Goal: Information Seeking & Learning: Learn about a topic

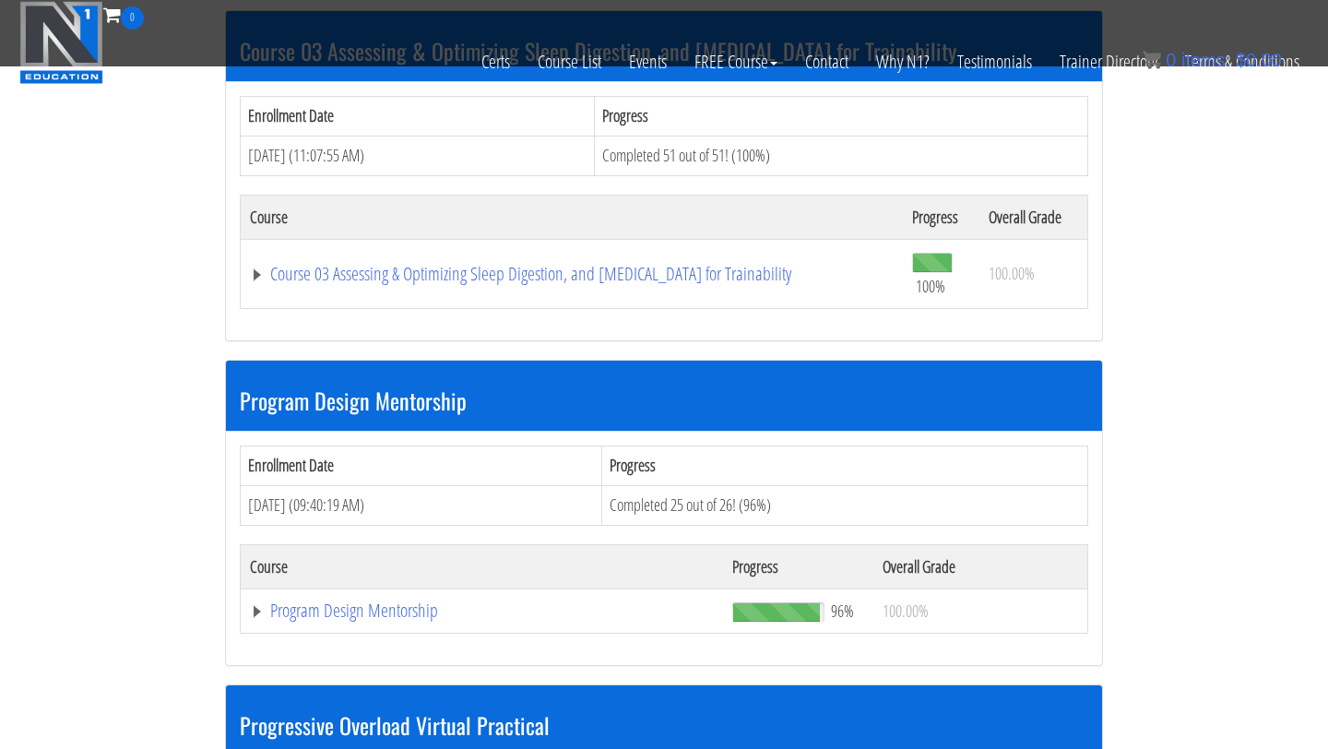
scroll to position [1633, 0]
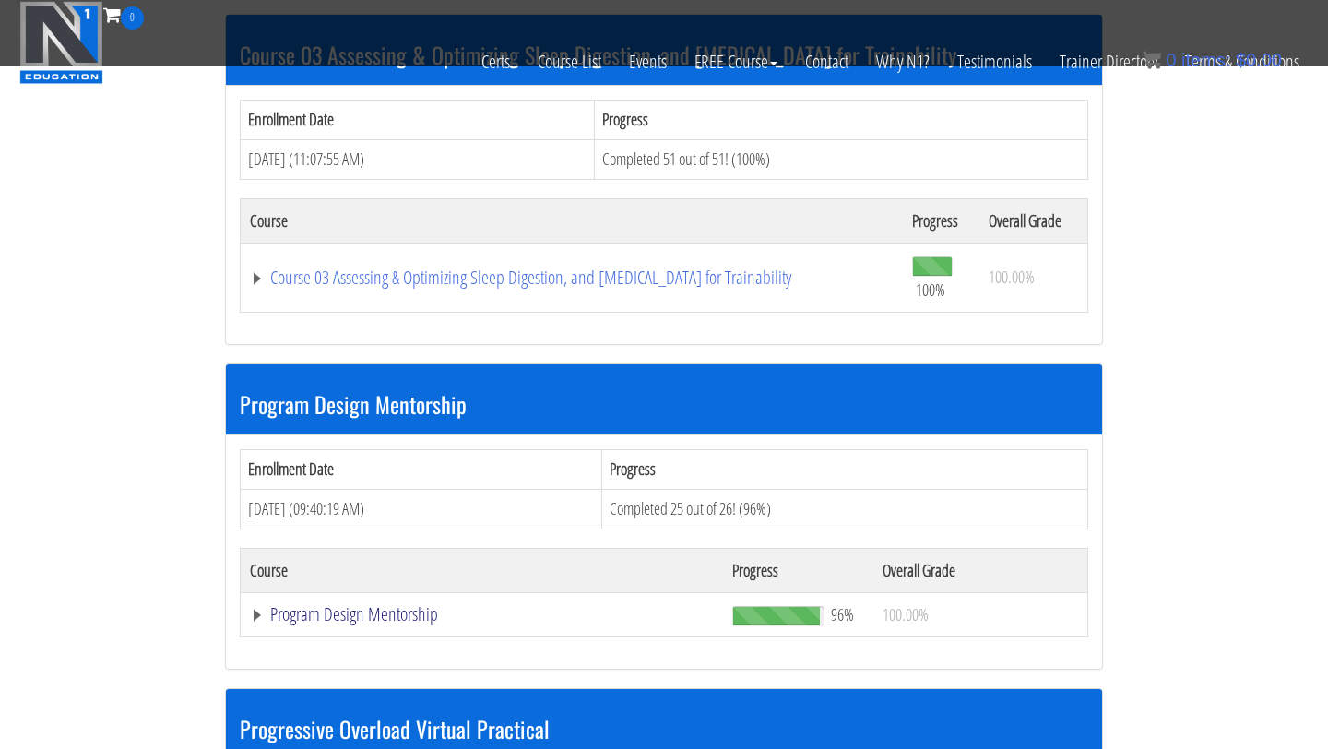
click at [428, 622] on link "Program Design Mentorship" at bounding box center [482, 614] width 464 height 18
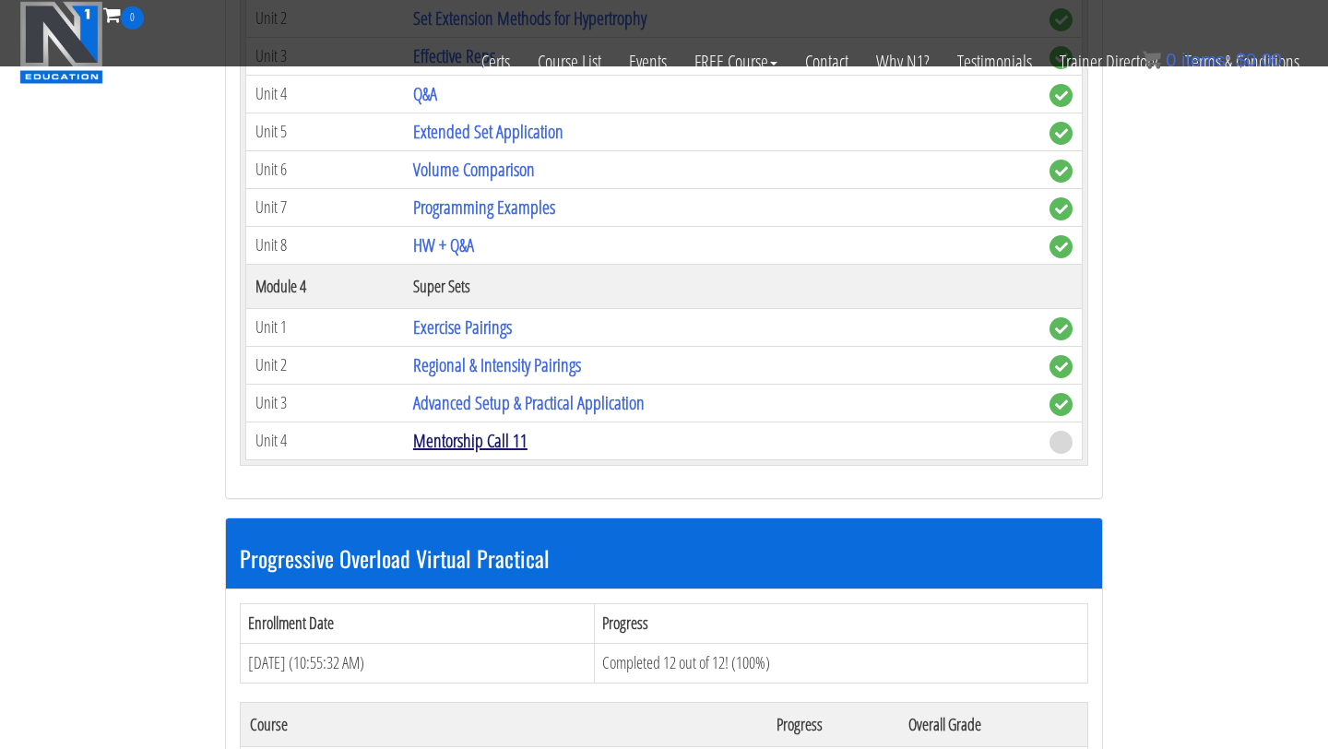
scroll to position [2977, 0]
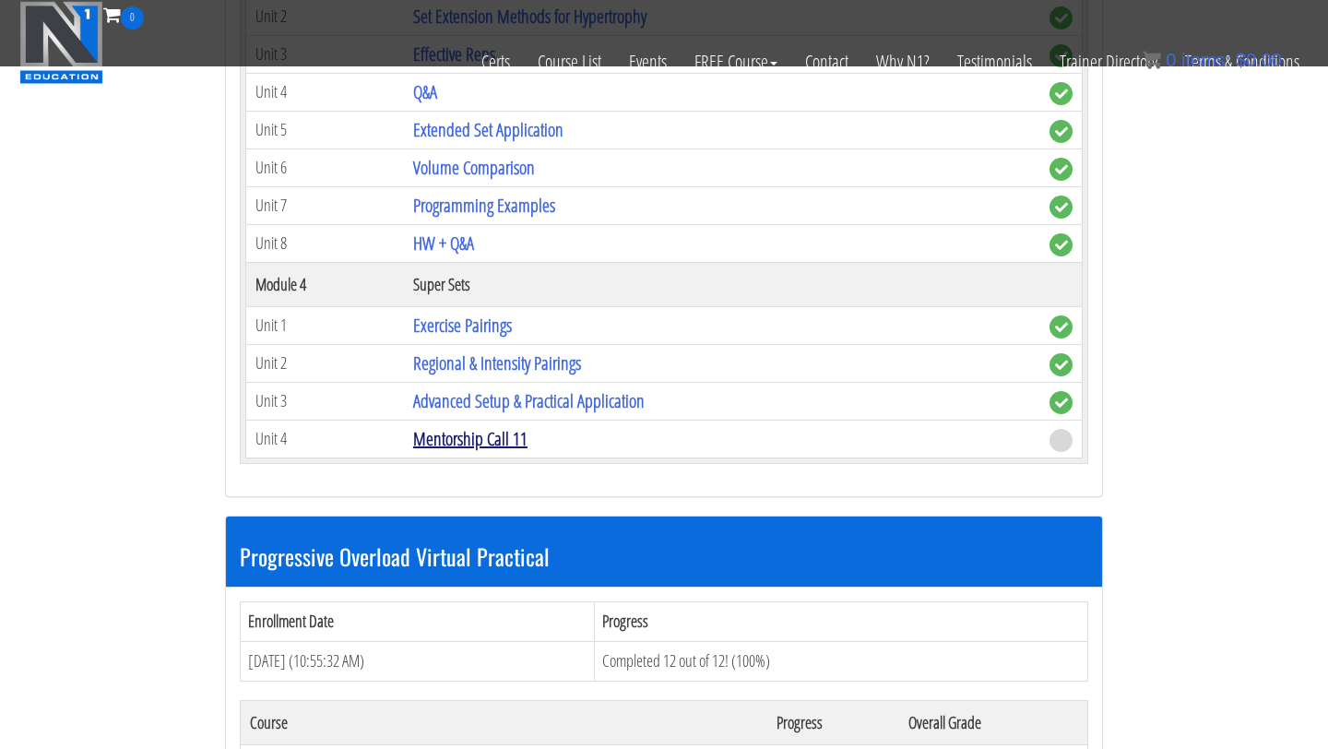
click at [487, 443] on link "Mentorship Call 11" at bounding box center [470, 438] width 114 height 25
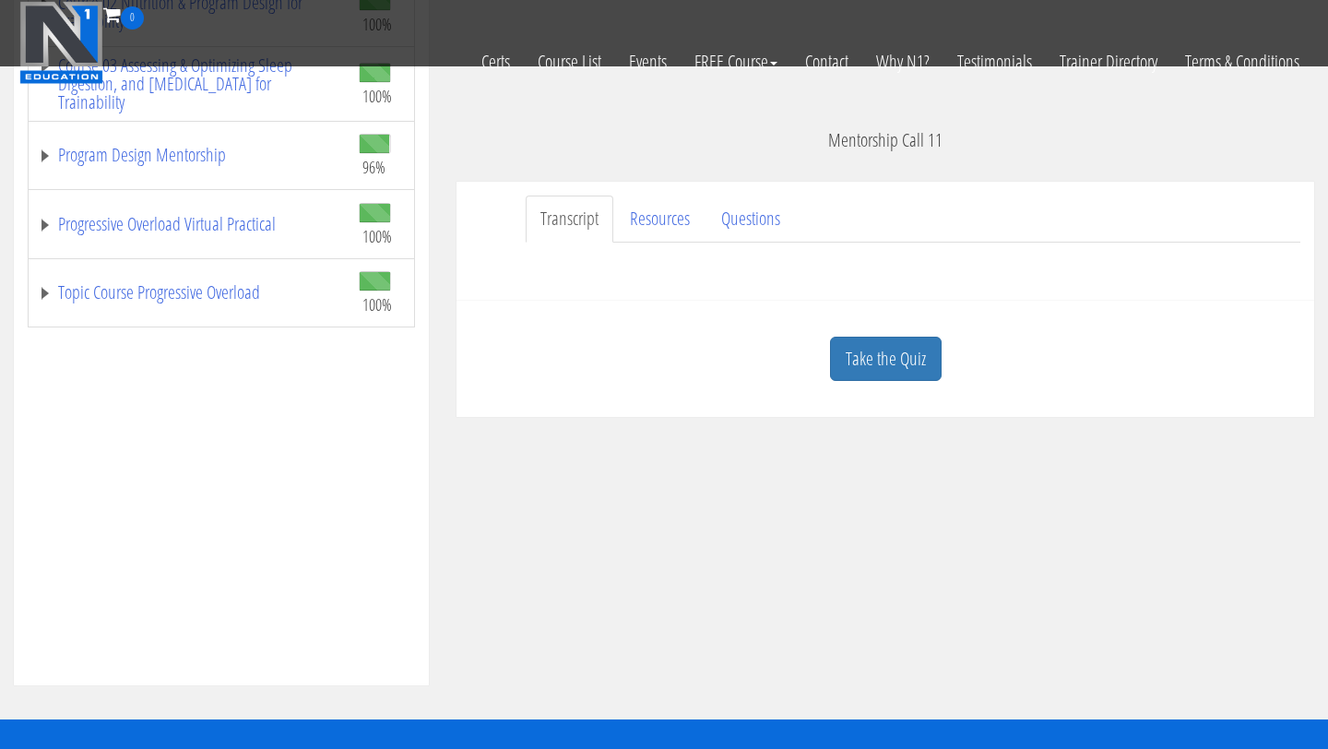
scroll to position [480, 0]
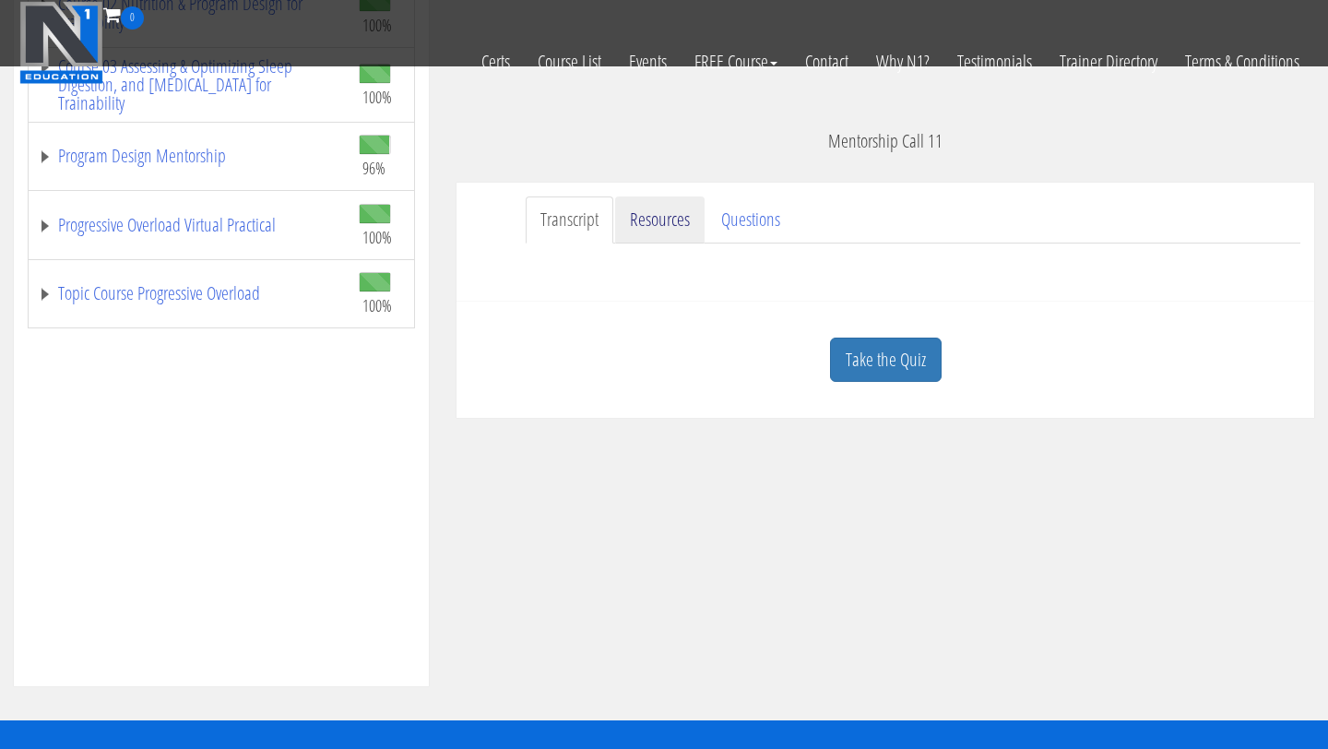
click at [650, 230] on link "Resources" at bounding box center [659, 219] width 89 height 47
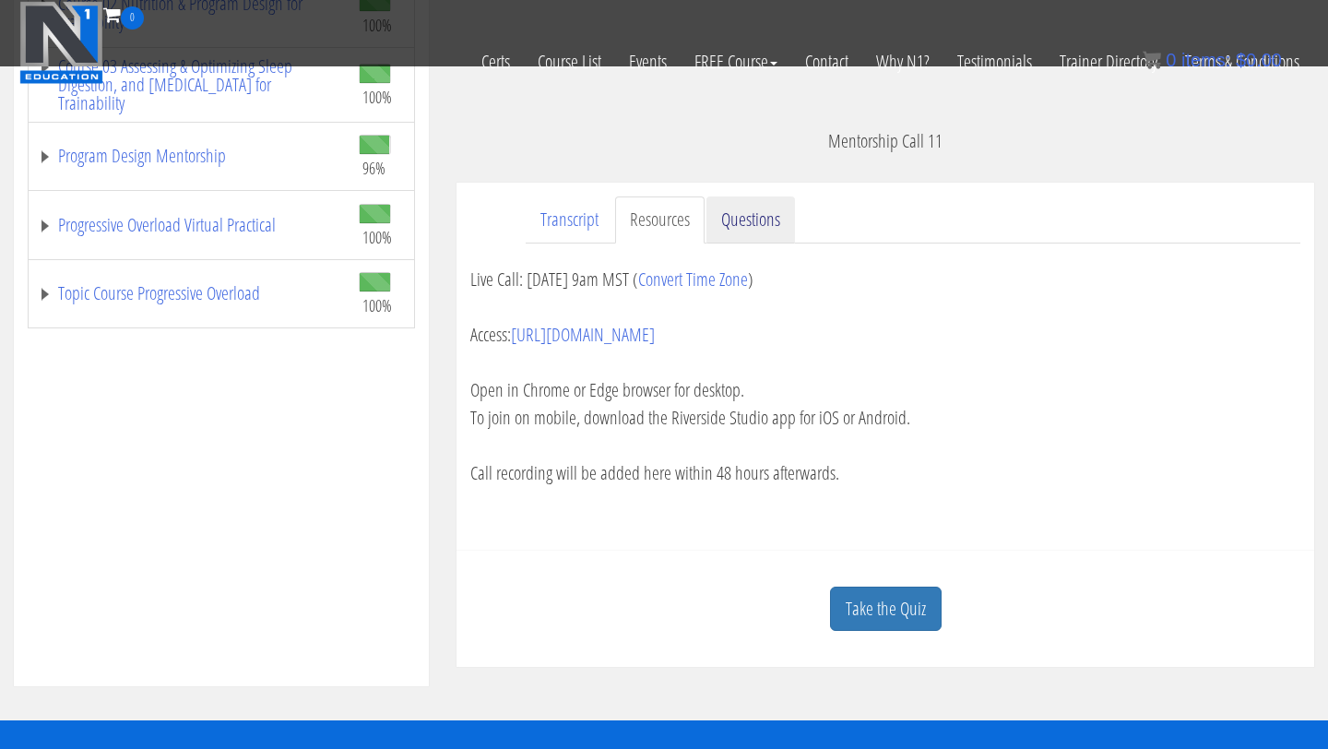
click at [736, 223] on link "Questions" at bounding box center [750, 219] width 89 height 47
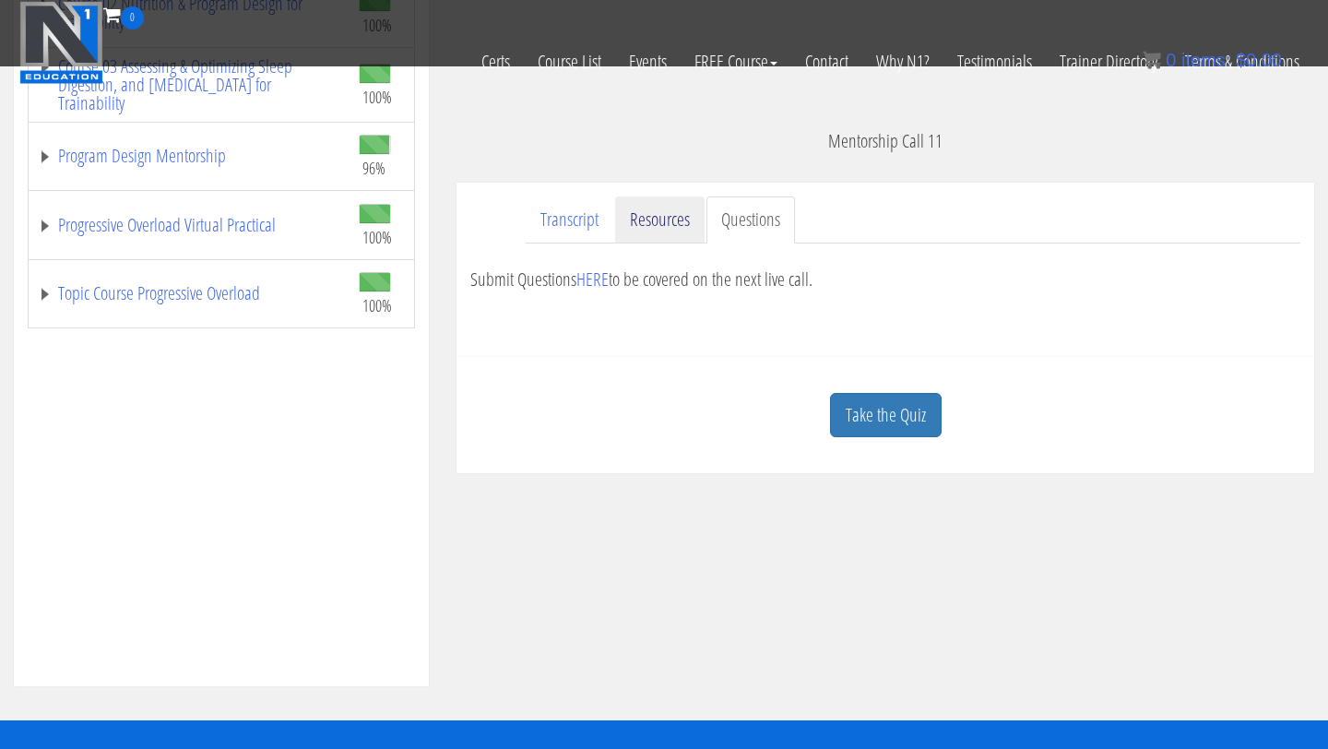
click at [672, 232] on link "Resources" at bounding box center [659, 219] width 89 height 47
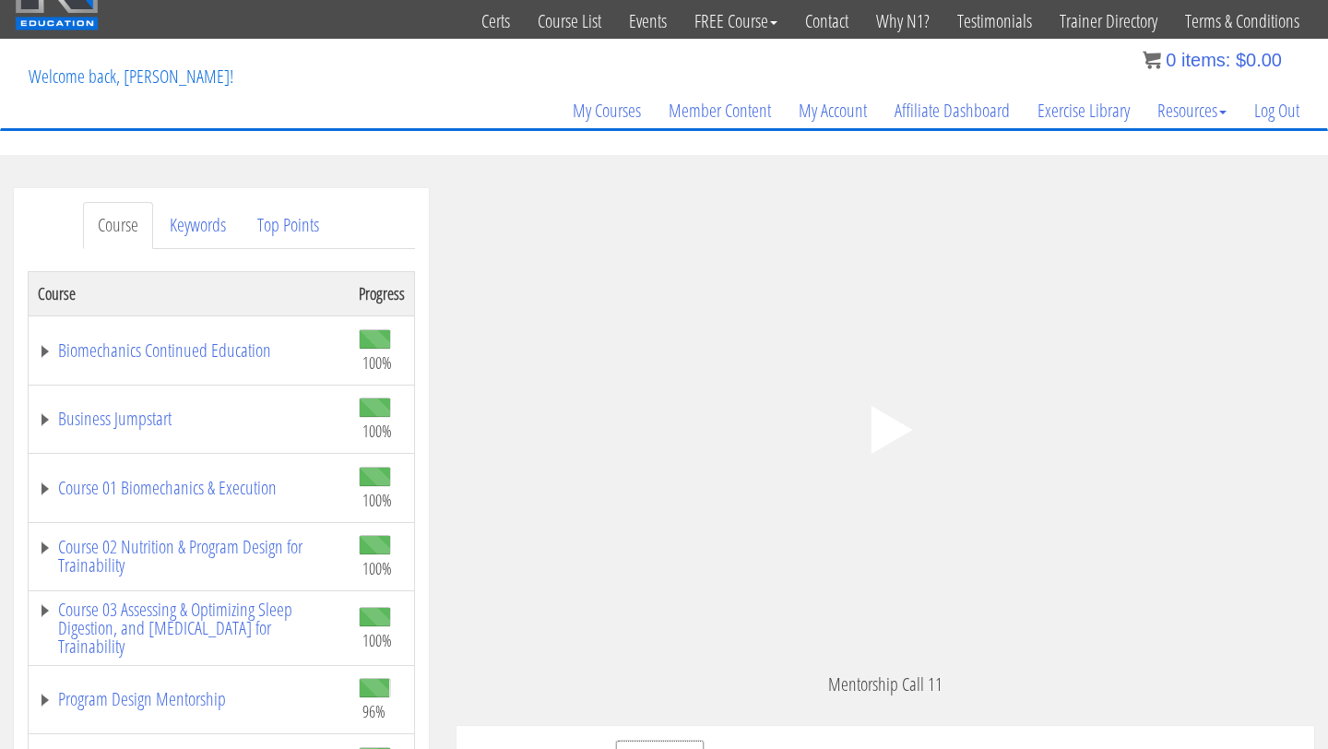
scroll to position [48, 0]
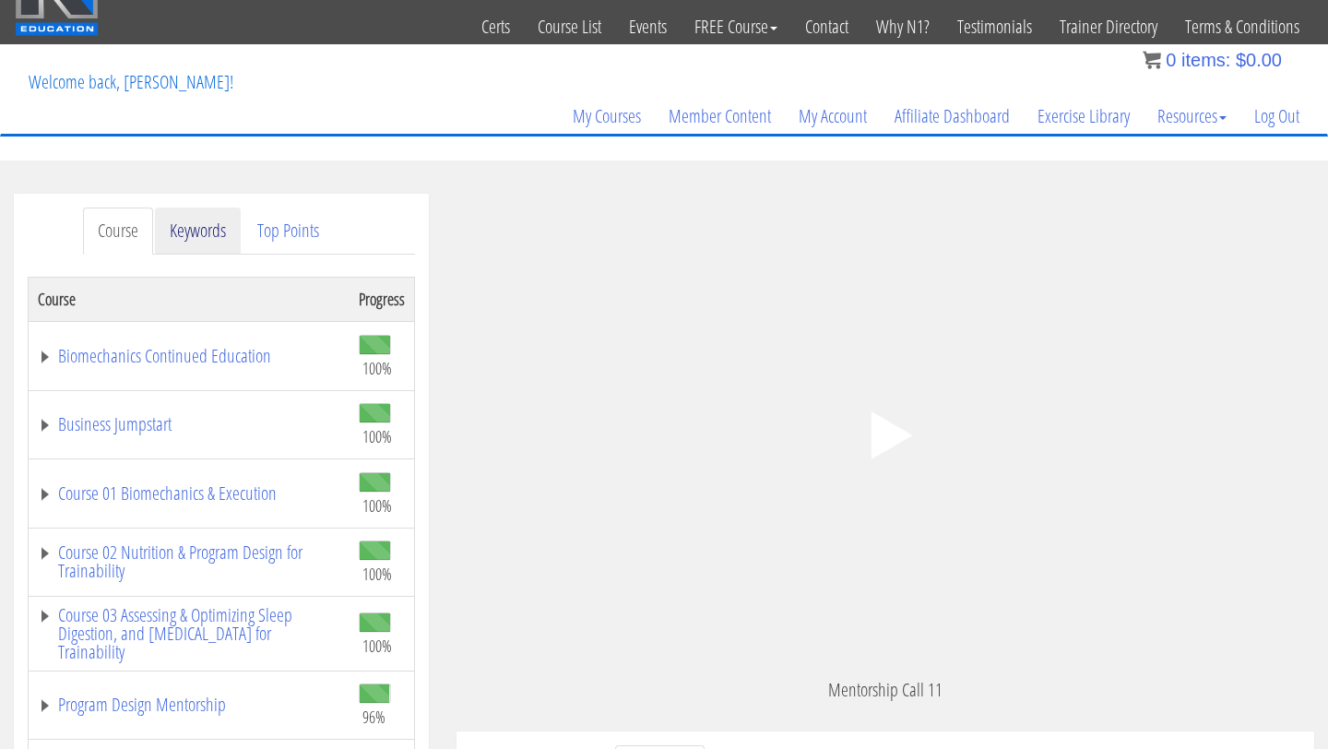
click at [190, 243] on link "Keywords" at bounding box center [198, 230] width 86 height 47
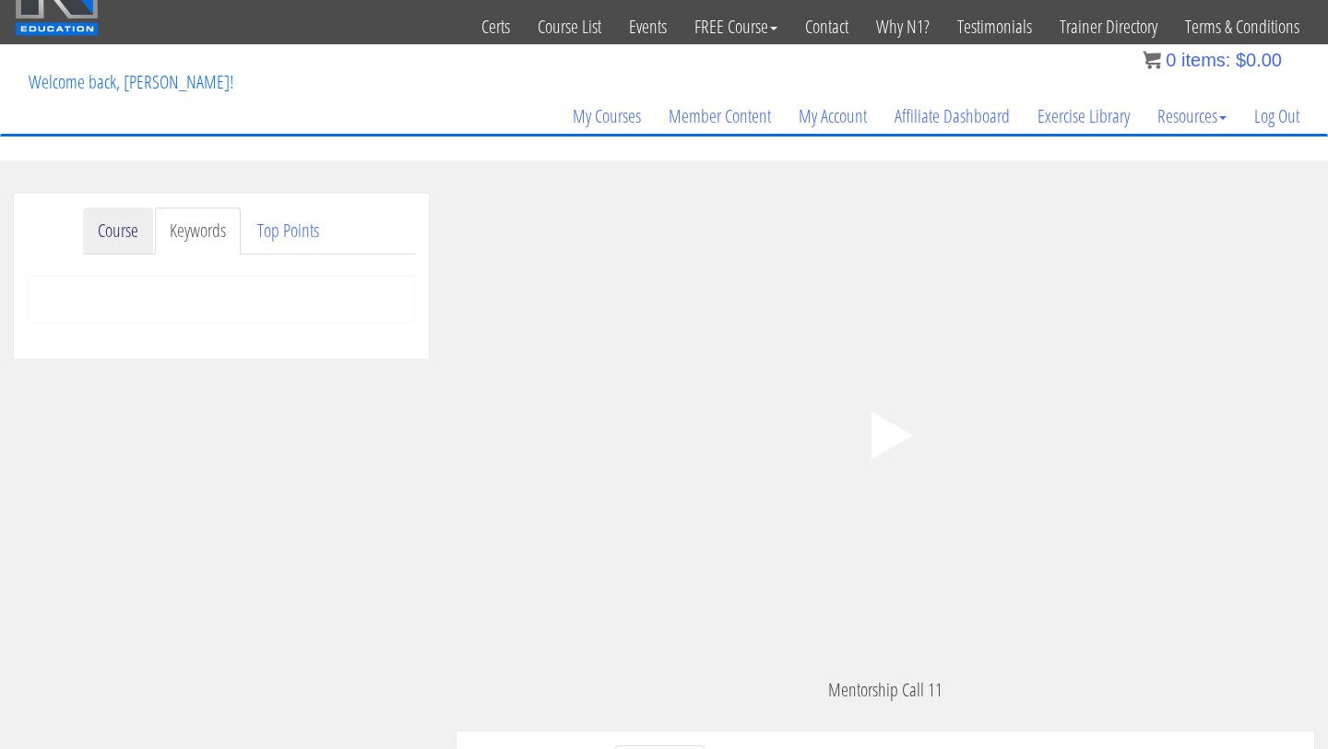
click at [144, 242] on link "Course" at bounding box center [118, 230] width 70 height 47
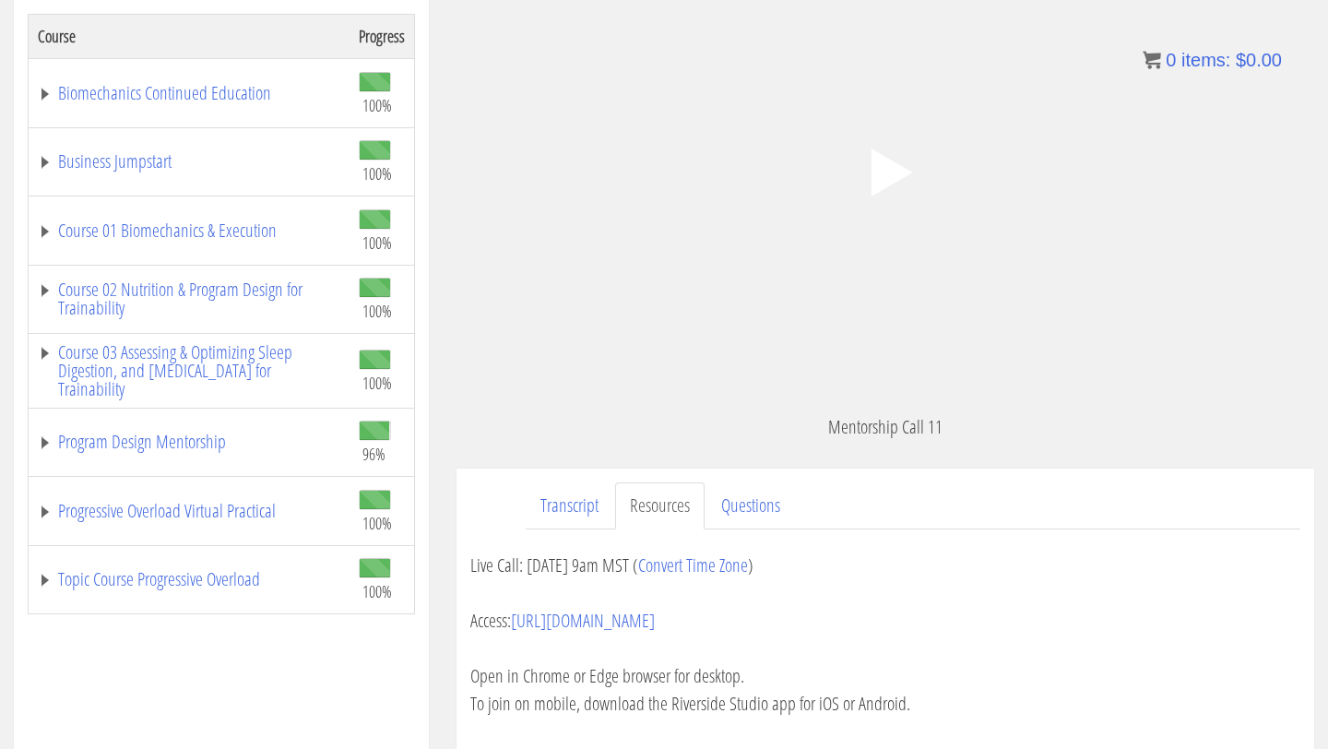
scroll to position [315, 0]
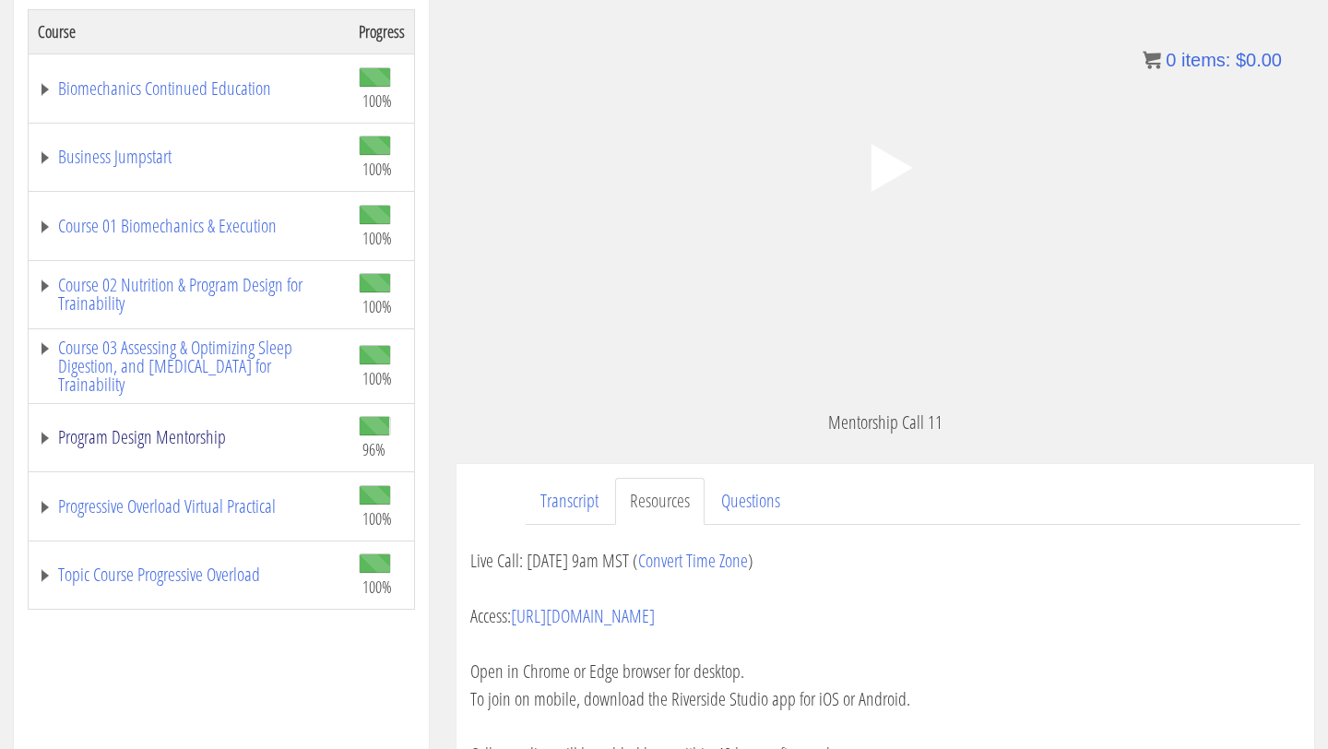
click at [190, 433] on link "Program Design Mentorship" at bounding box center [189, 437] width 302 height 18
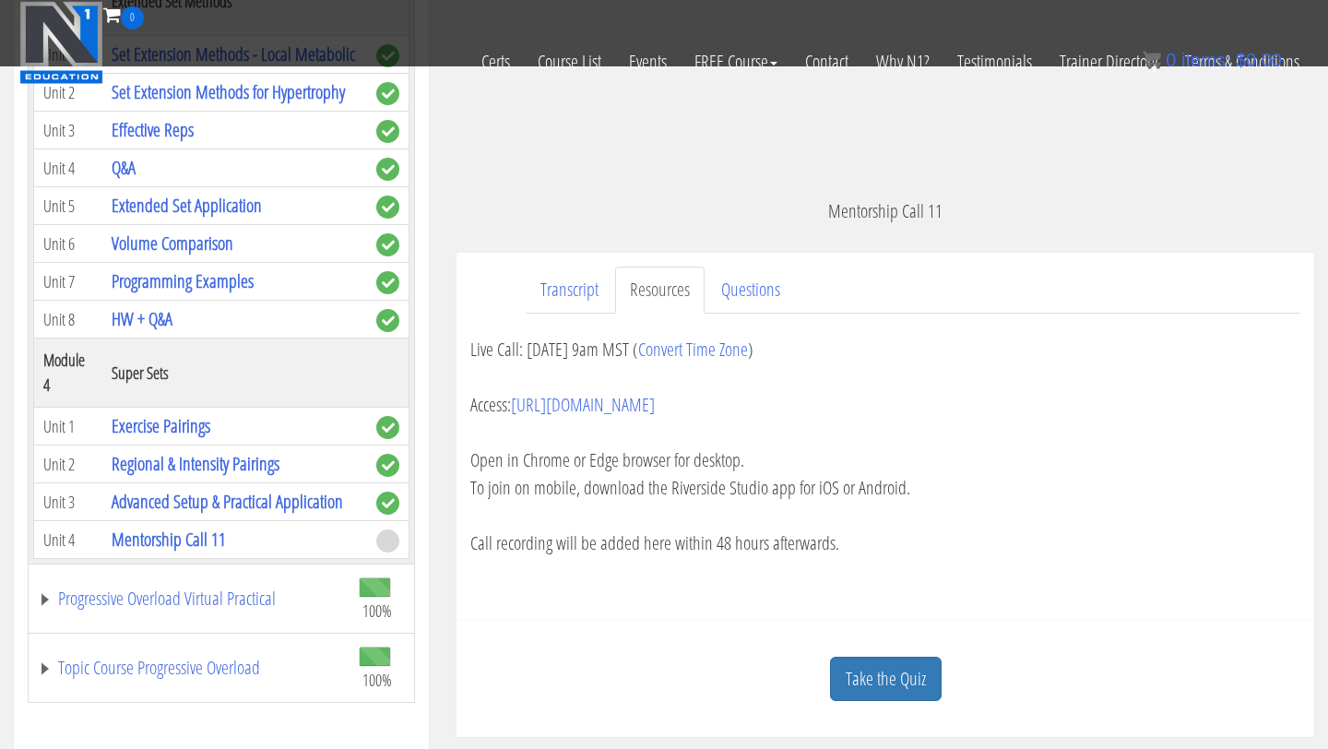
scroll to position [432, 0]
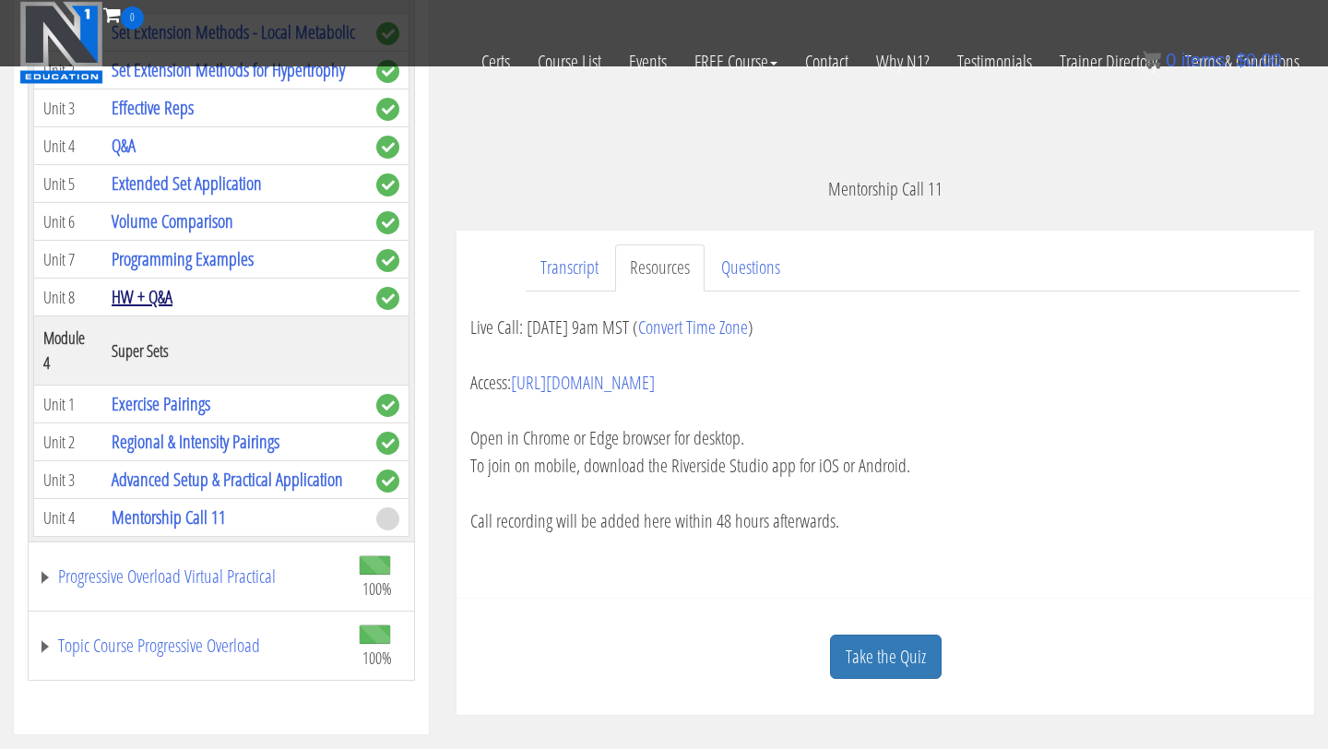
click at [164, 301] on link "HW + Q&A" at bounding box center [142, 296] width 61 height 25
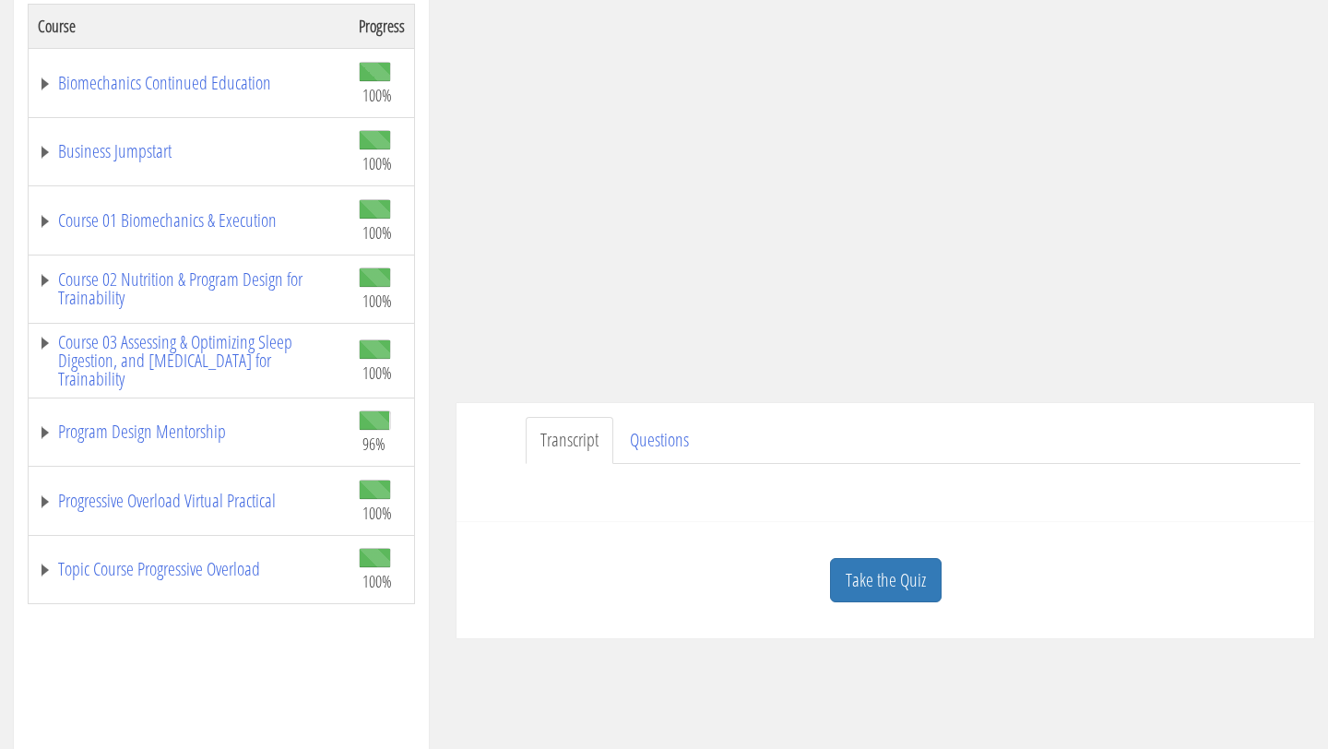
scroll to position [320, 0]
click at [859, 572] on link "Take the Quiz" at bounding box center [886, 581] width 112 height 45
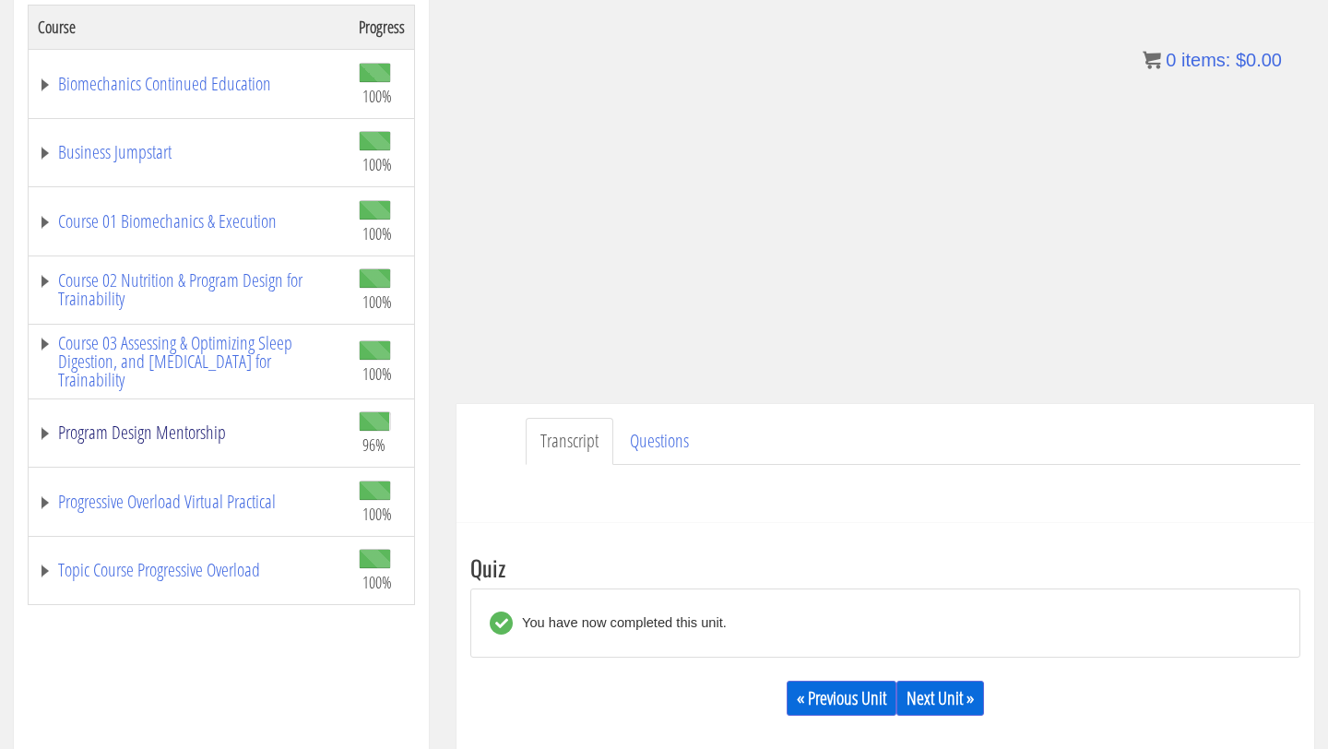
click at [198, 424] on link "Program Design Mentorship" at bounding box center [189, 432] width 302 height 18
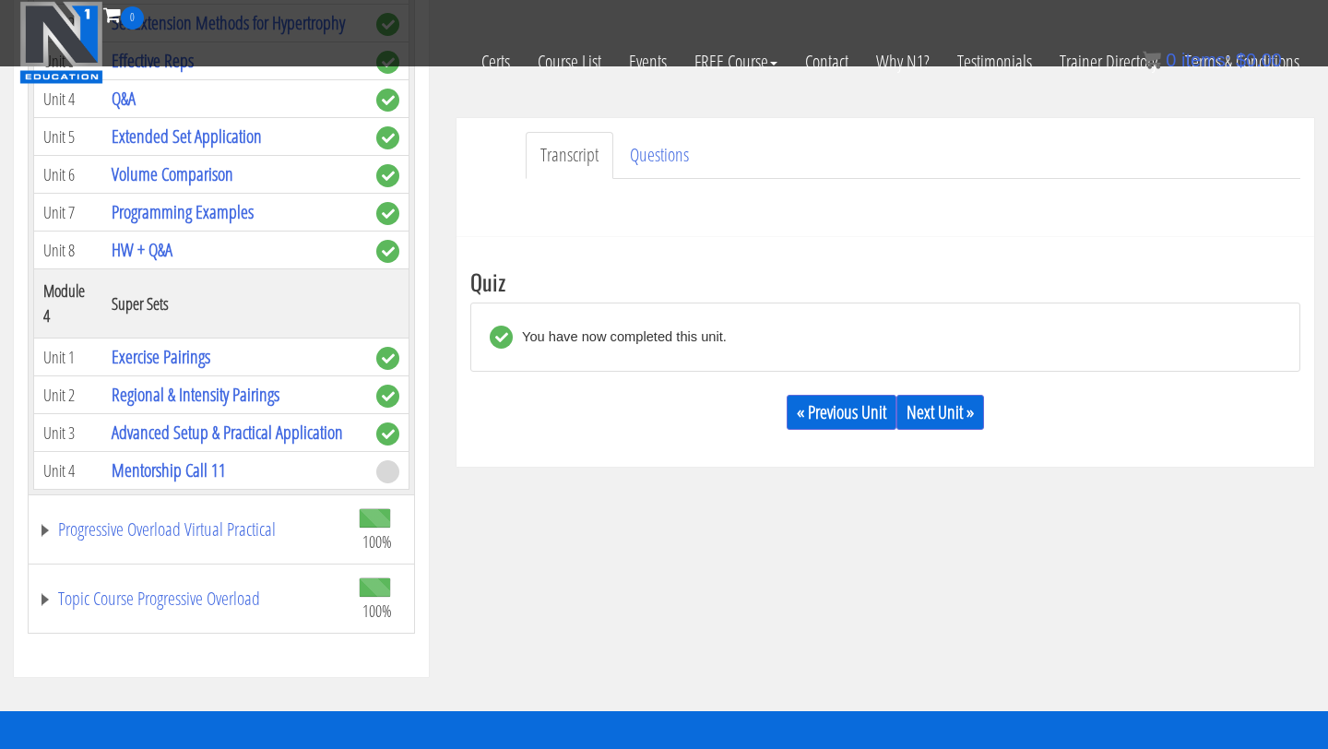
scroll to position [988, 0]
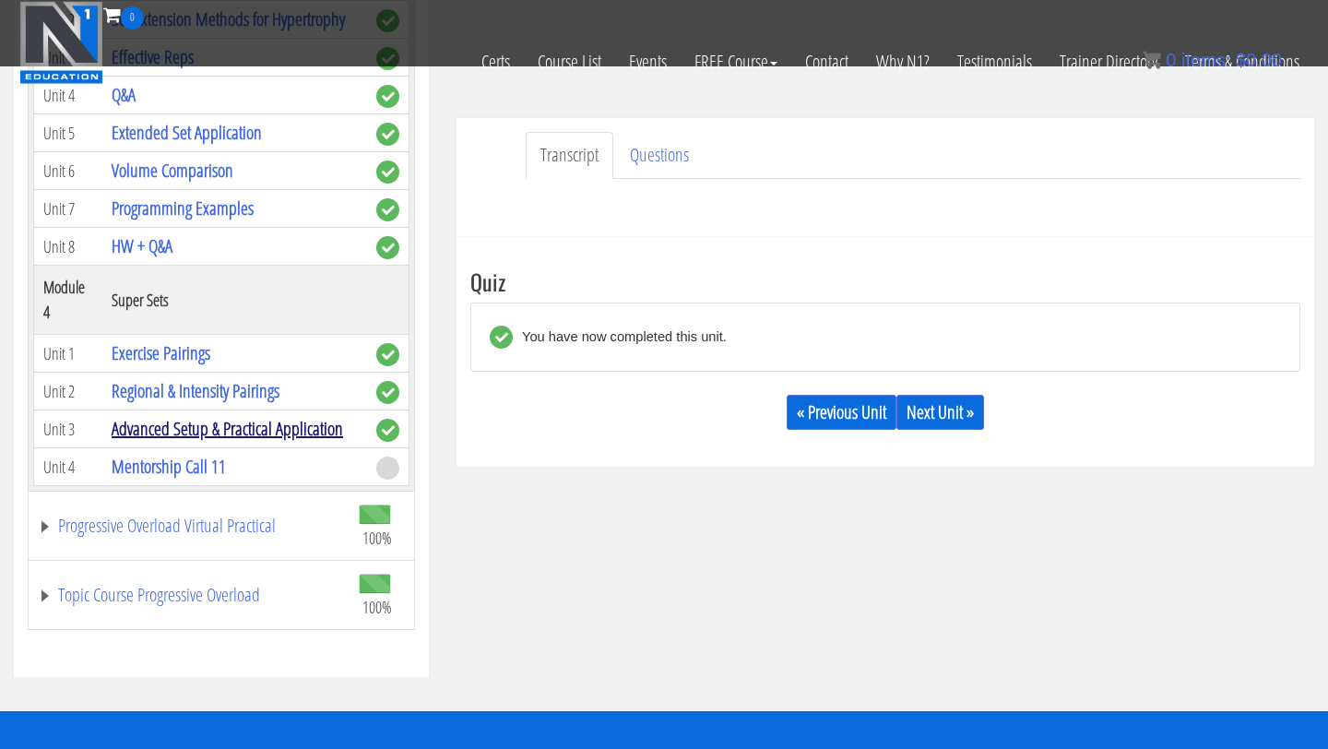
click at [241, 419] on link "Advanced Setup & Practical Application" at bounding box center [227, 428] width 231 height 25
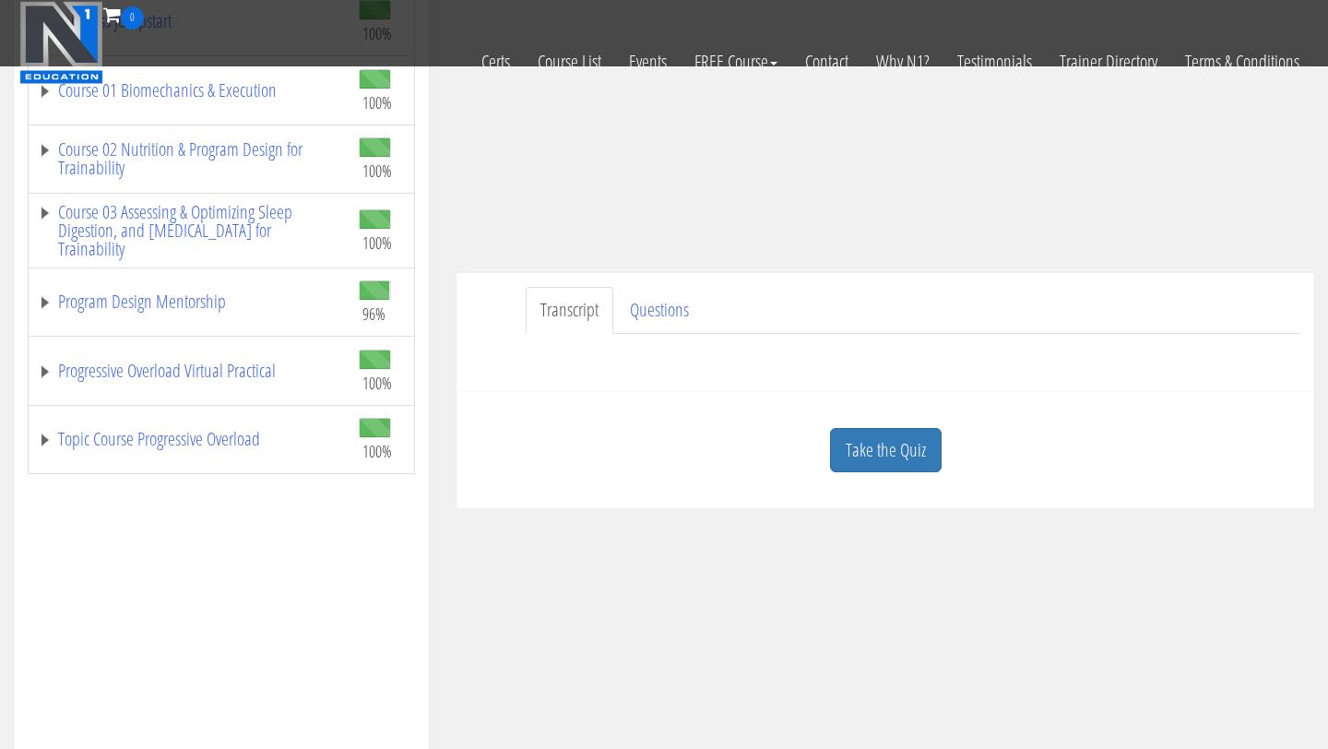
scroll to position [408, 0]
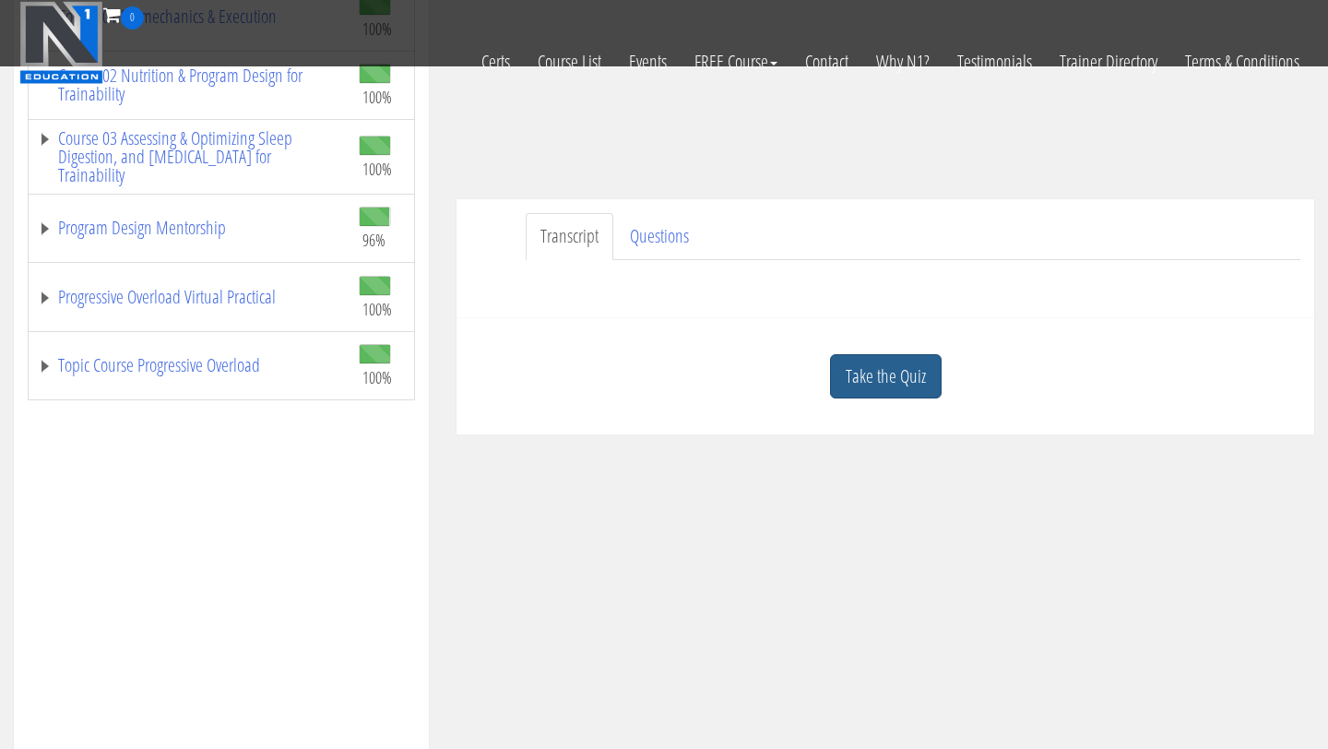
click at [852, 374] on link "Take the Quiz" at bounding box center [886, 376] width 112 height 45
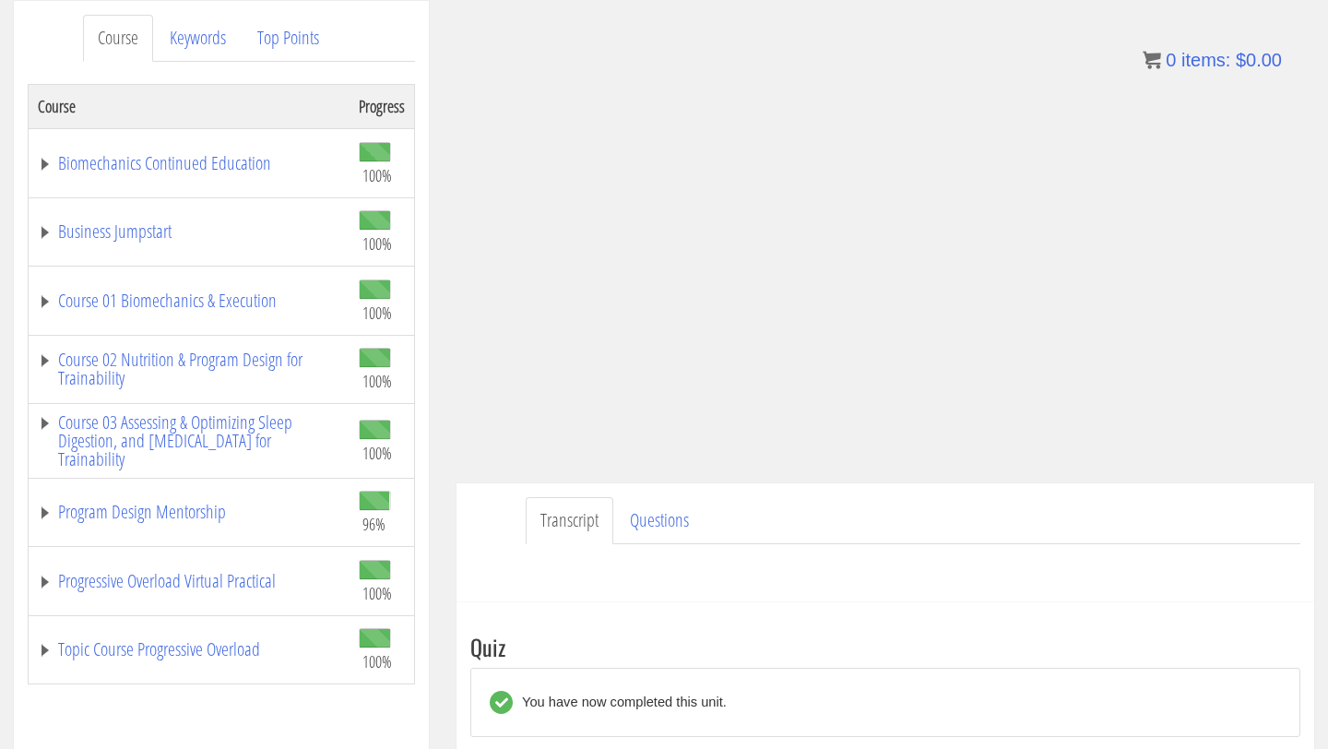
scroll to position [255, 0]
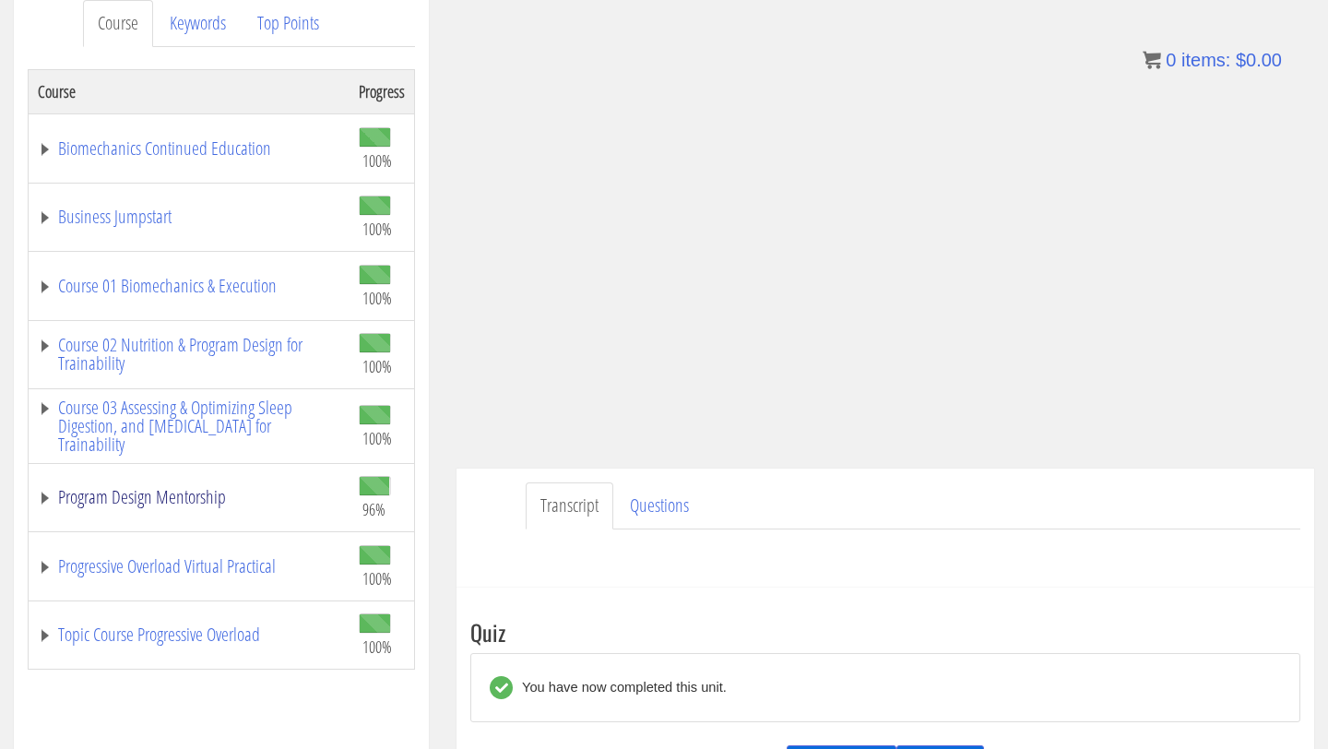
click at [209, 506] on link "Program Design Mentorship" at bounding box center [189, 497] width 302 height 18
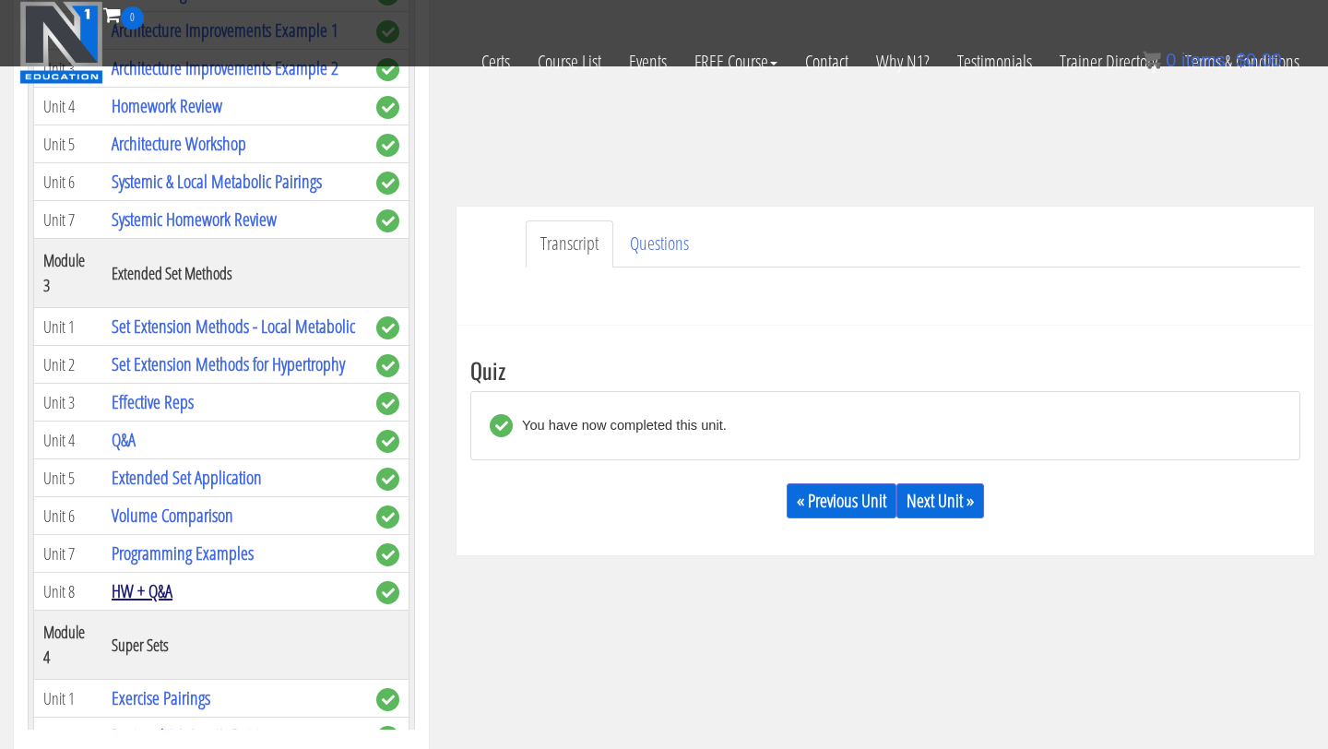
scroll to position [745, 0]
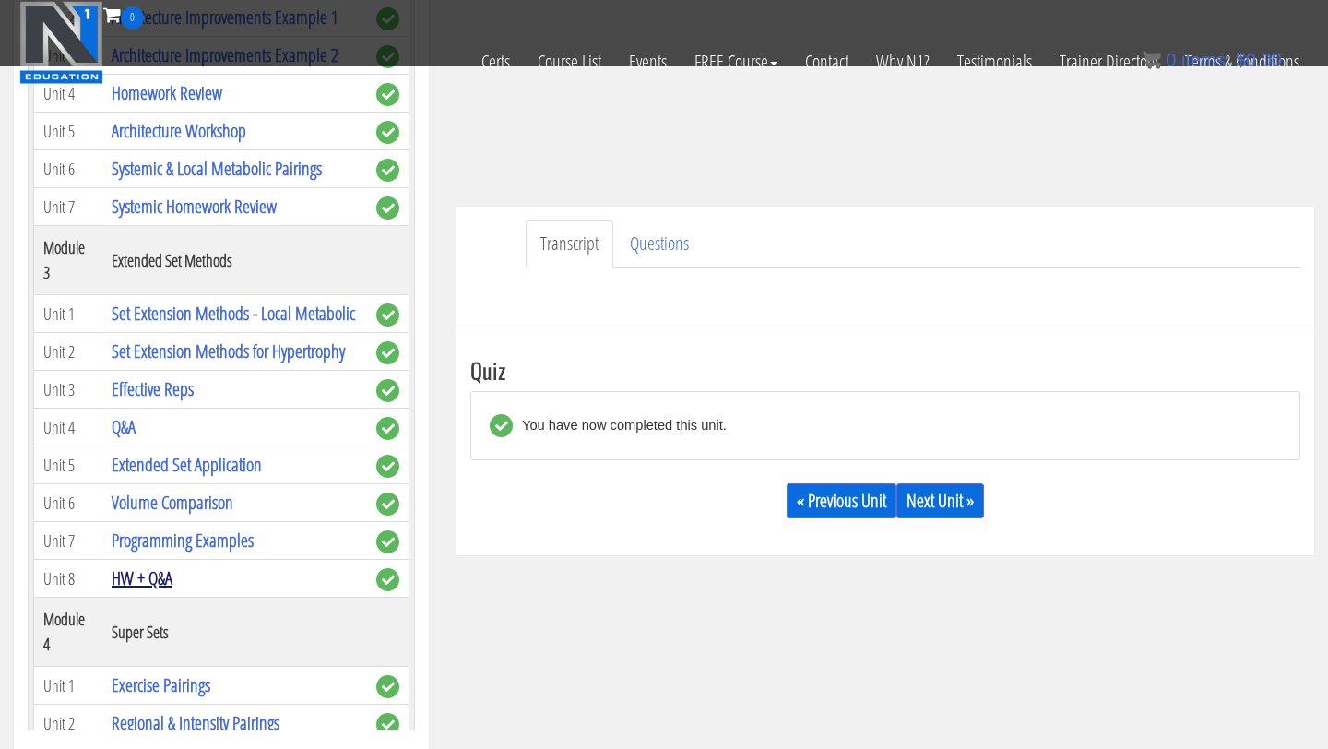
click at [143, 581] on link "HW + Q&A" at bounding box center [142, 577] width 61 height 25
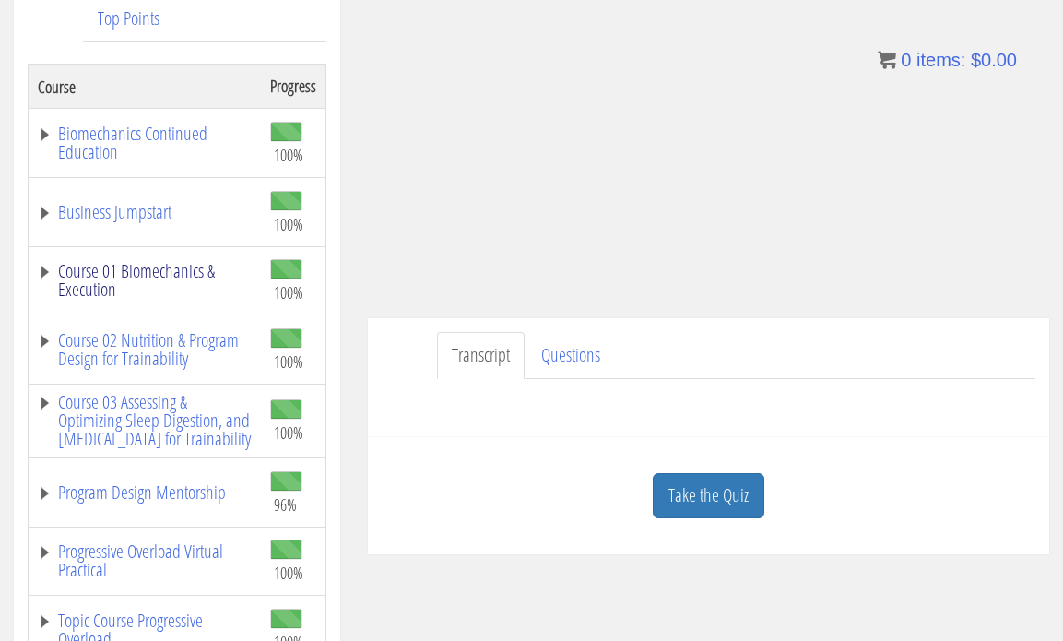
scroll to position [324, 0]
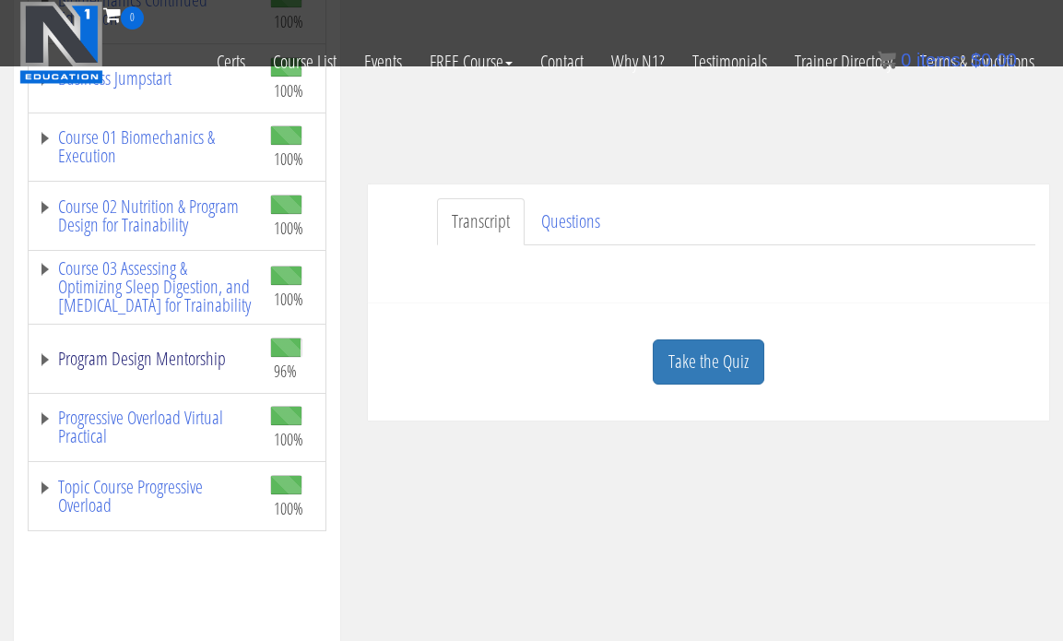
click at [195, 368] on link "Program Design Mentorship" at bounding box center [145, 358] width 214 height 18
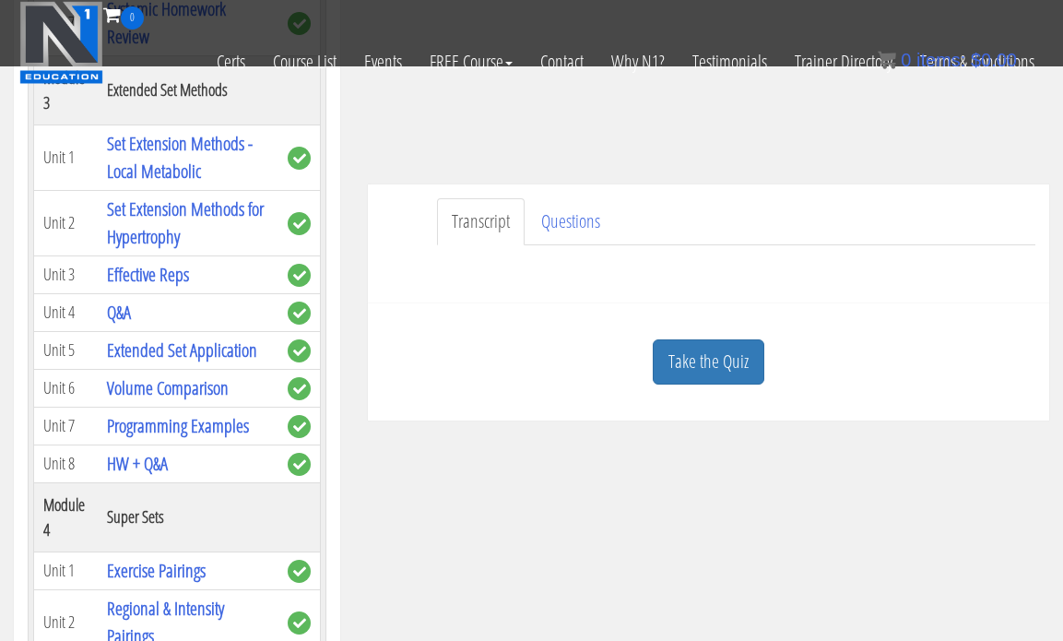
scroll to position [1234, 0]
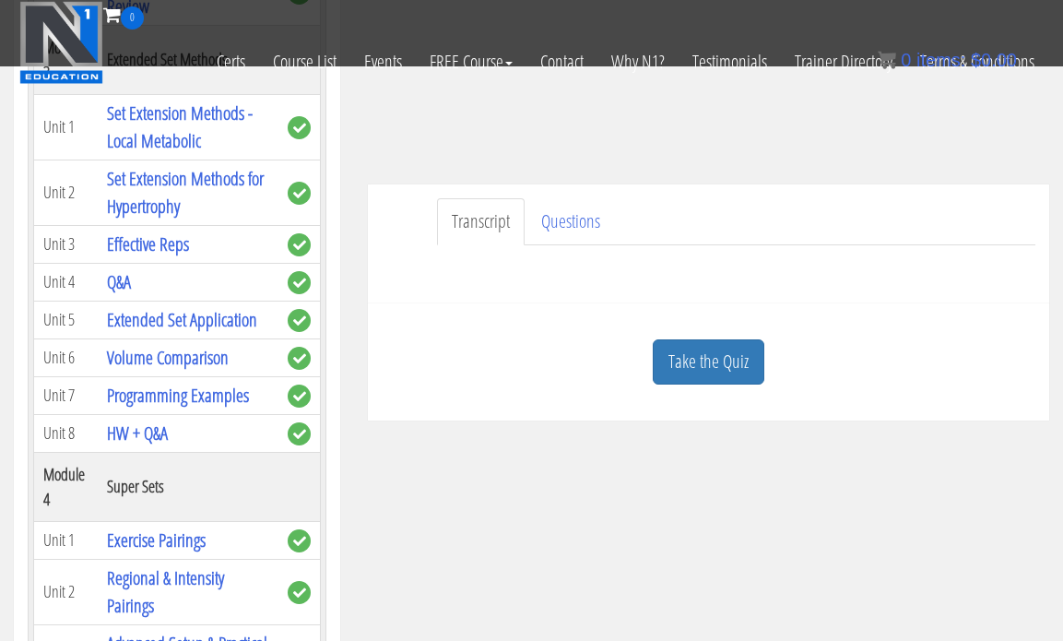
click at [148, 432] on td "HW + Q&A" at bounding box center [188, 433] width 181 height 38
click at [149, 445] on link "HW + Q&A" at bounding box center [137, 432] width 61 height 25
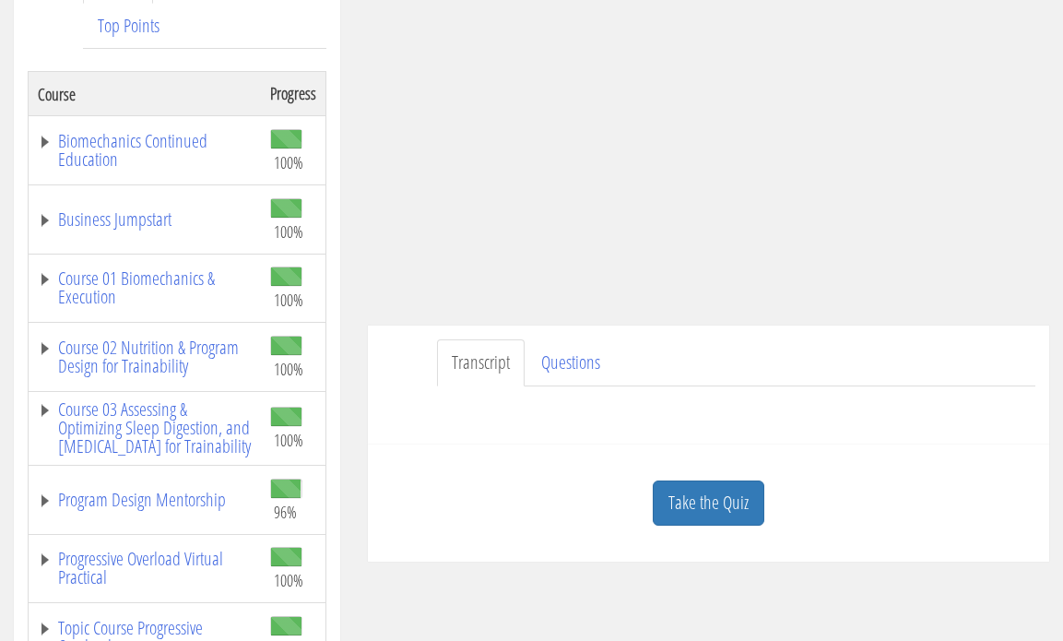
scroll to position [303, 0]
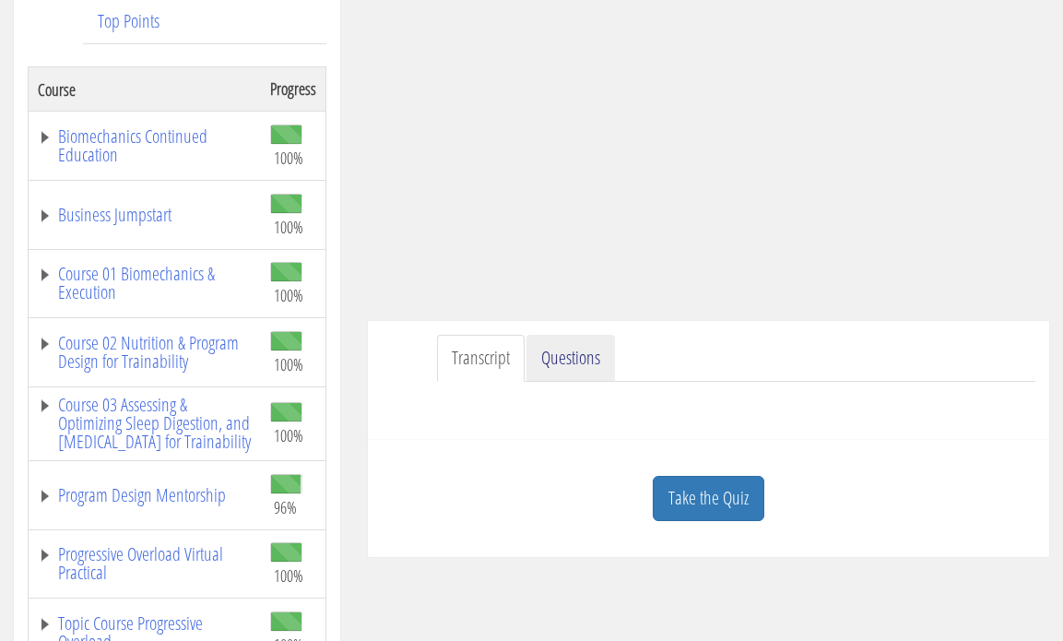
click at [553, 368] on link "Questions" at bounding box center [570, 358] width 89 height 47
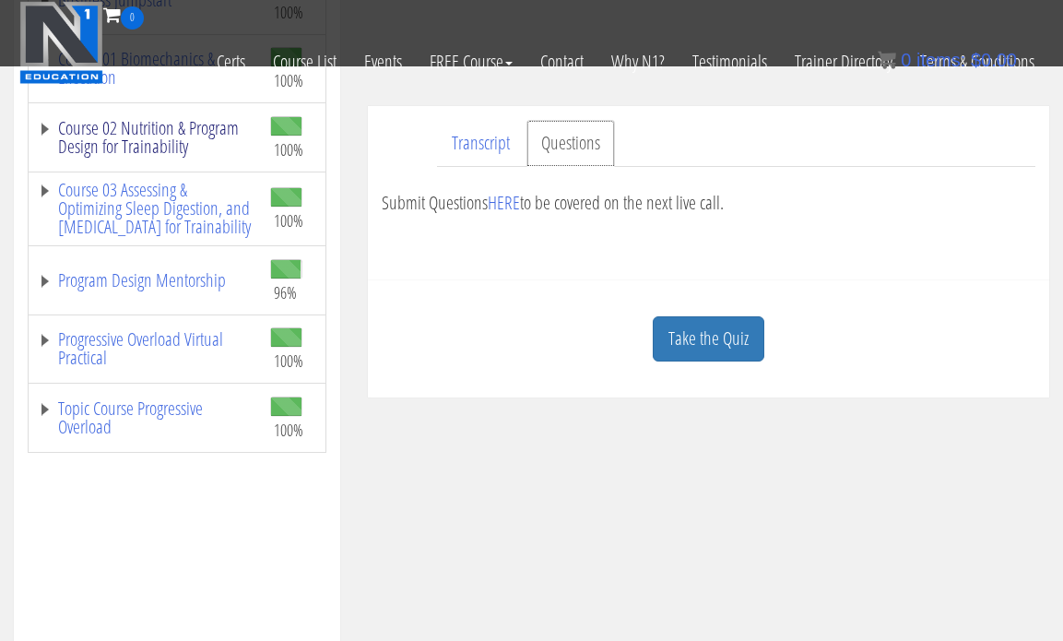
scroll to position [423, 0]
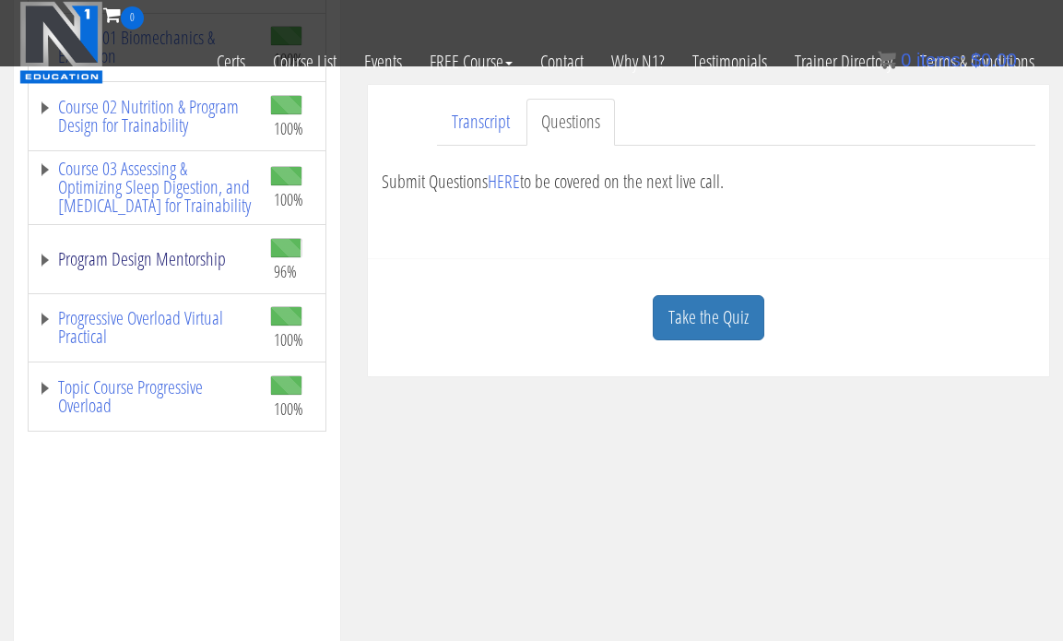
click at [139, 268] on link "Program Design Mentorship" at bounding box center [145, 259] width 214 height 18
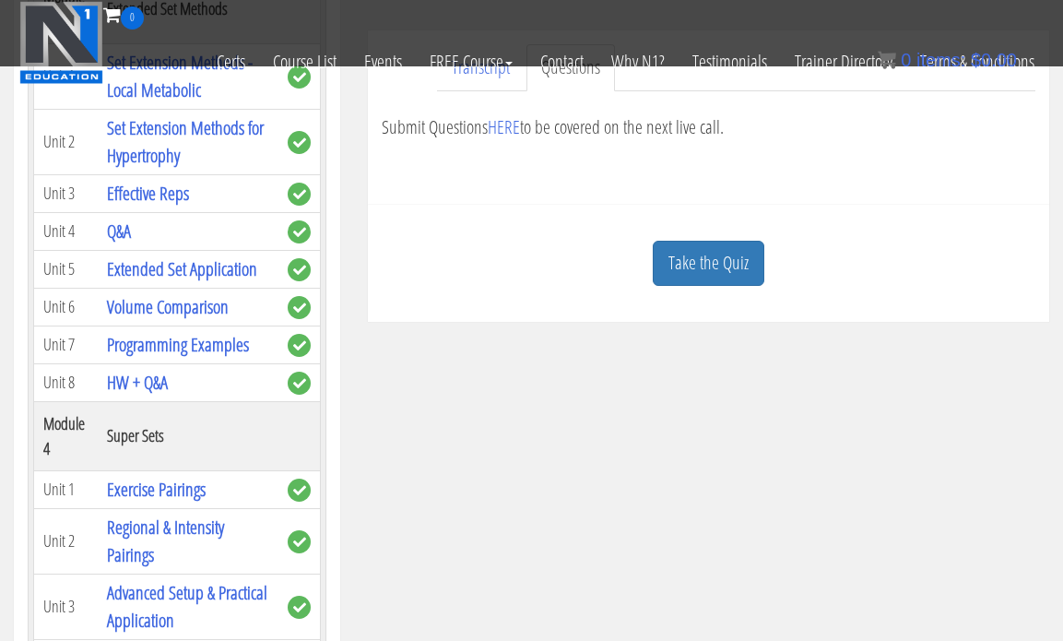
scroll to position [1128, 0]
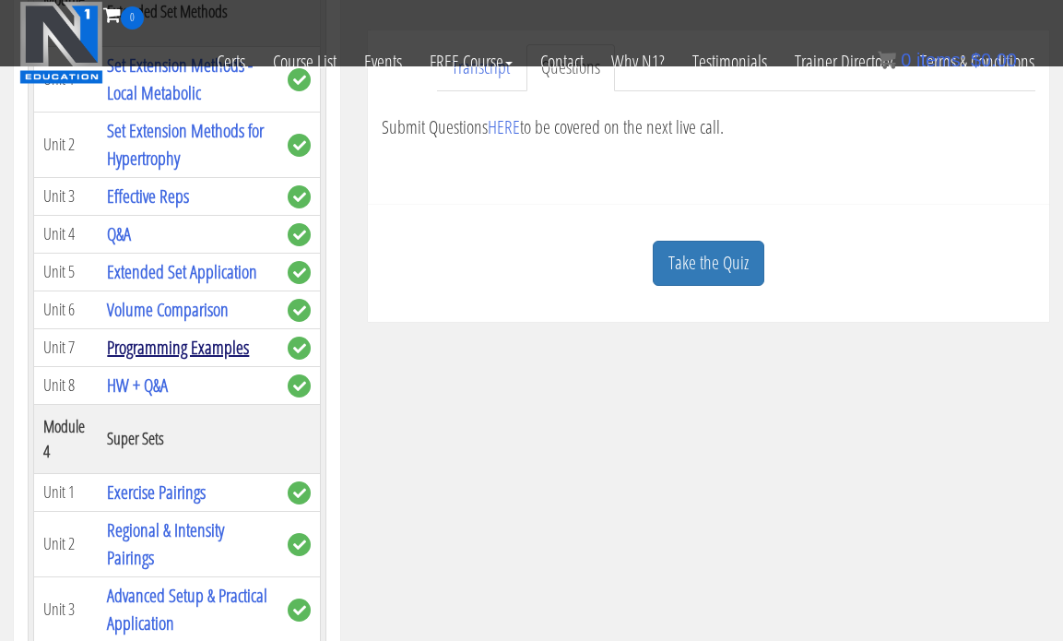
click at [154, 360] on link "Programming Examples" at bounding box center [178, 347] width 142 height 25
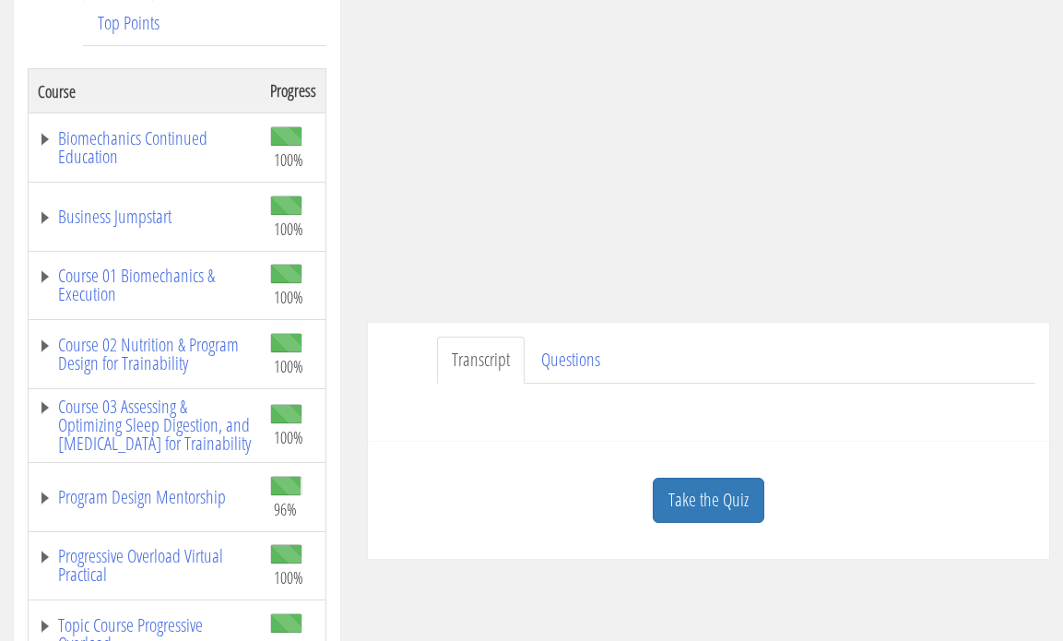
scroll to position [310, 0]
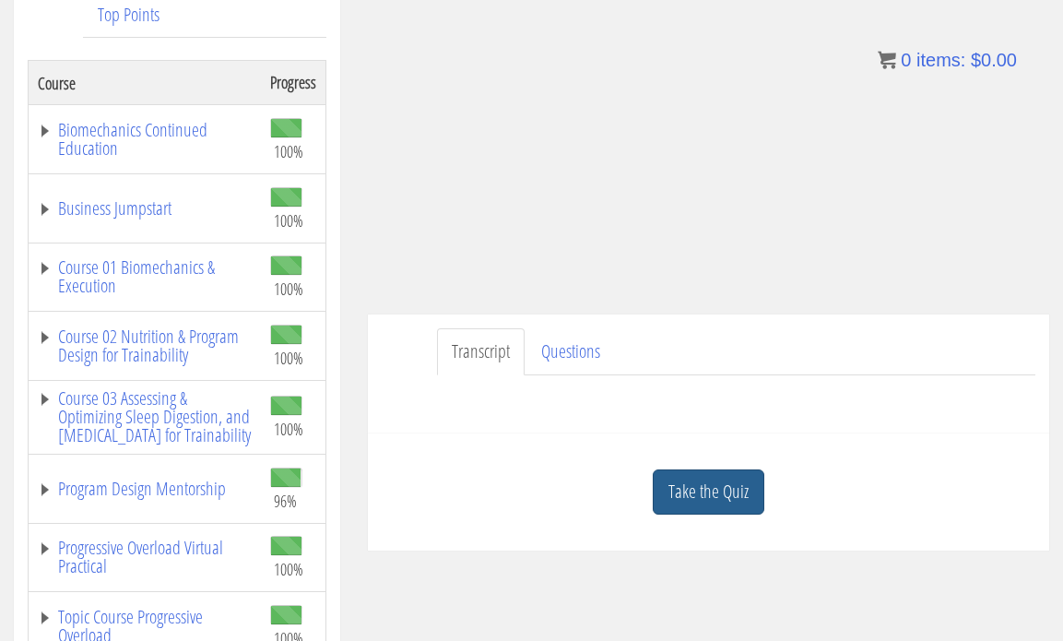
click at [675, 492] on link "Take the Quiz" at bounding box center [709, 491] width 112 height 45
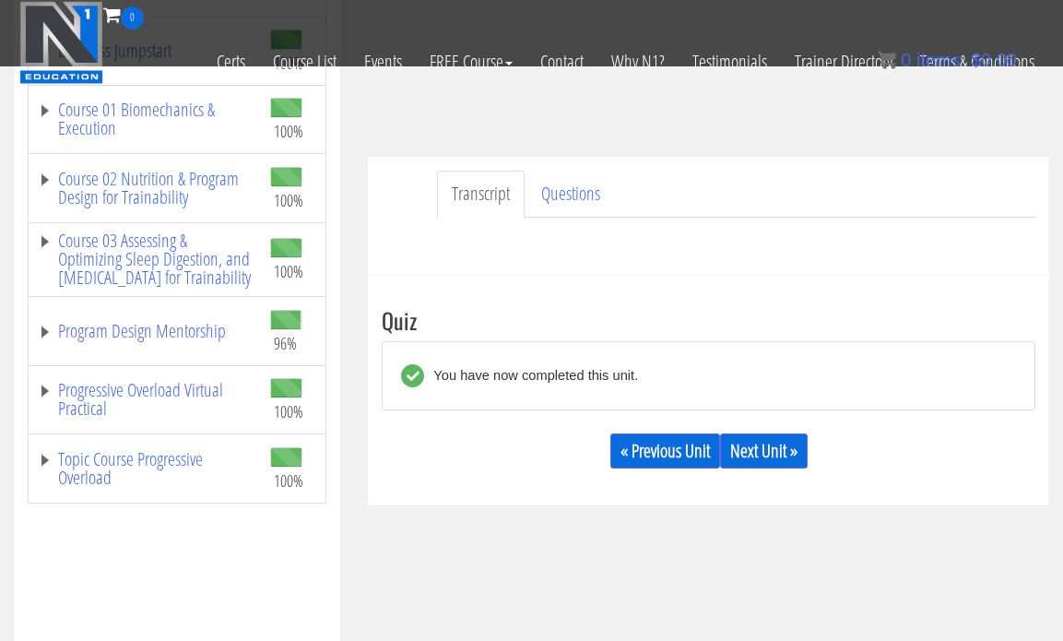
scroll to position [356, 0]
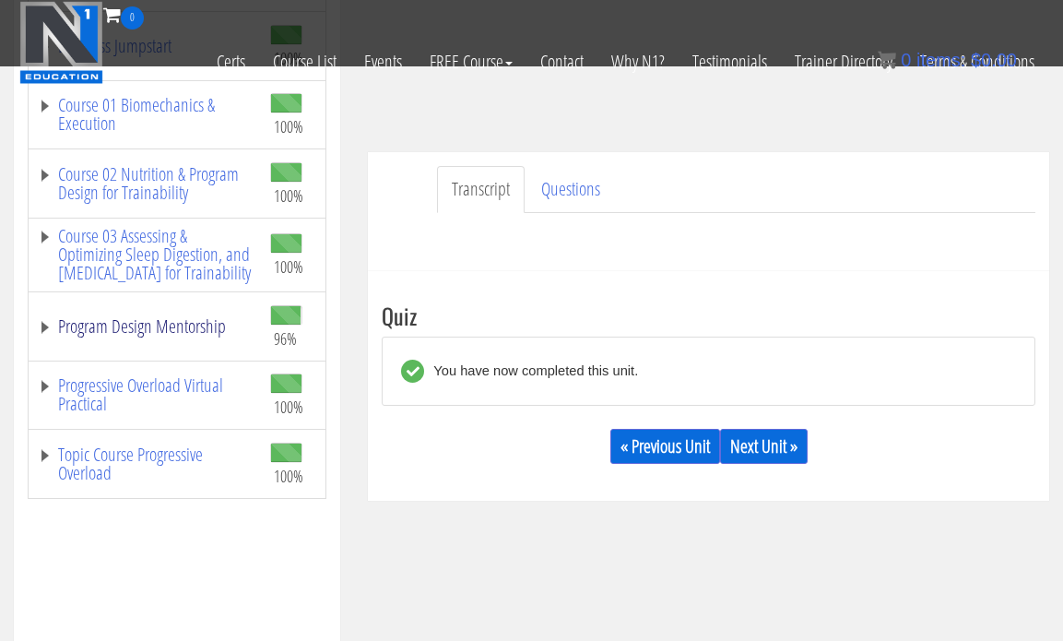
click at [152, 336] on link "Program Design Mentorship" at bounding box center [145, 326] width 214 height 18
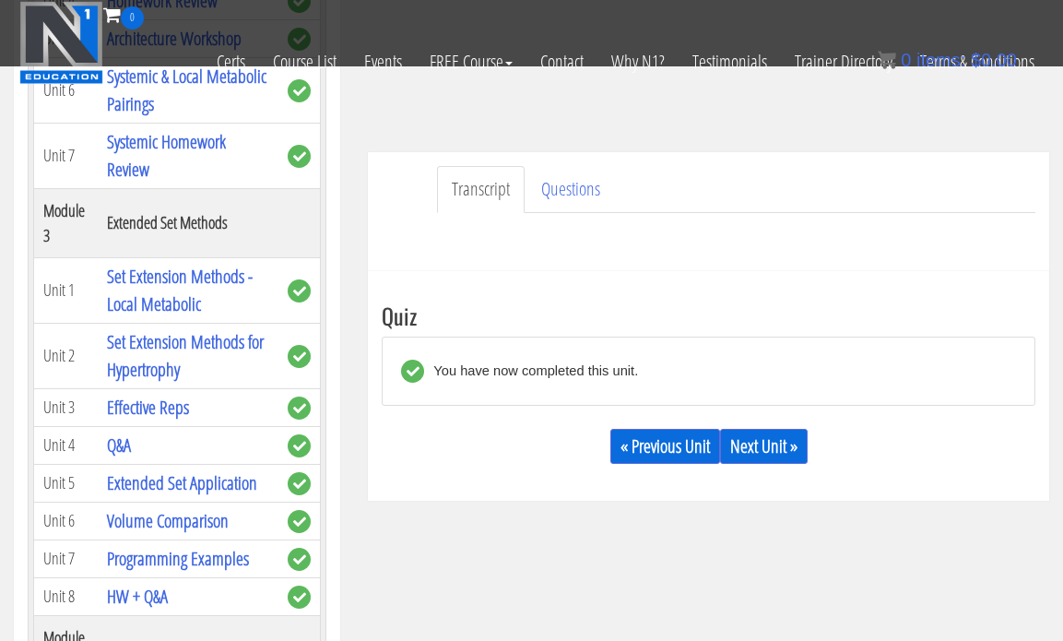
scroll to position [1043, 0]
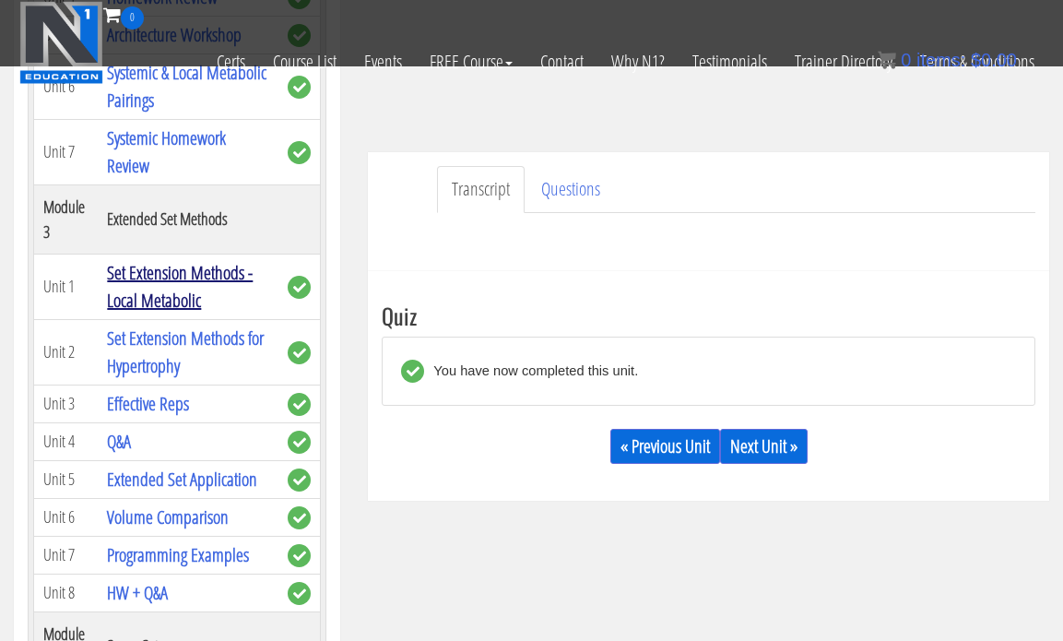
click at [219, 292] on link "Set Extension Methods - Local Metabolic" at bounding box center [180, 286] width 146 height 53
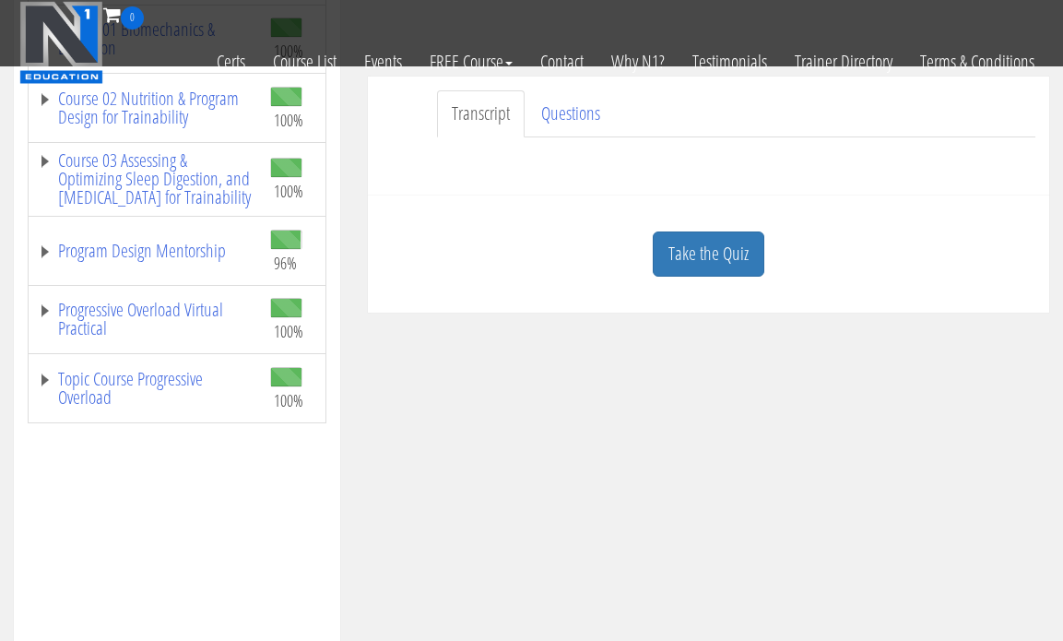
scroll to position [347, 0]
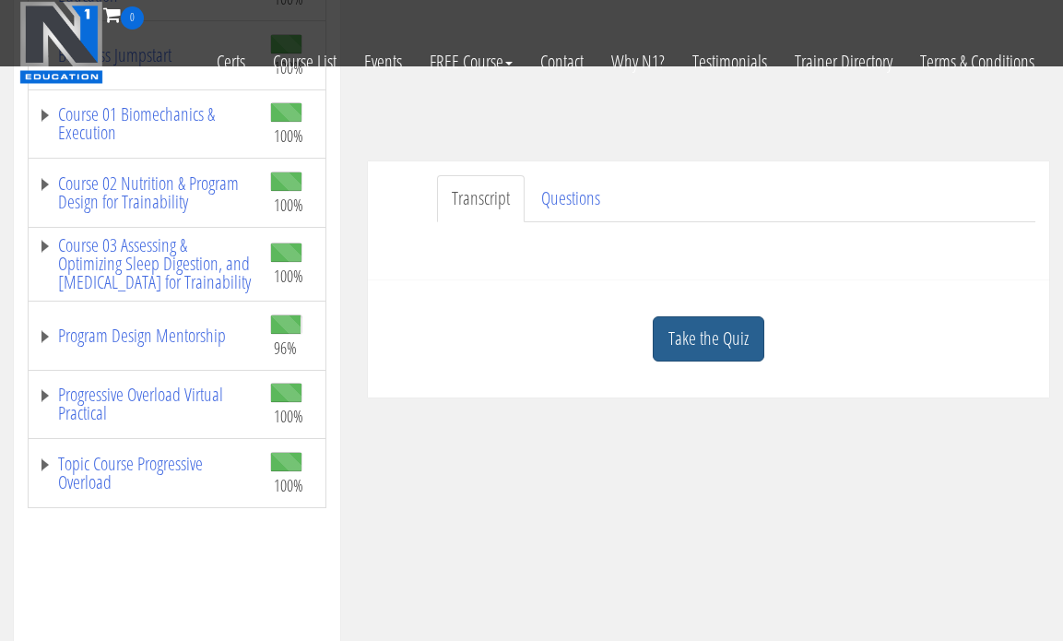
click at [688, 348] on link "Take the Quiz" at bounding box center [709, 338] width 112 height 45
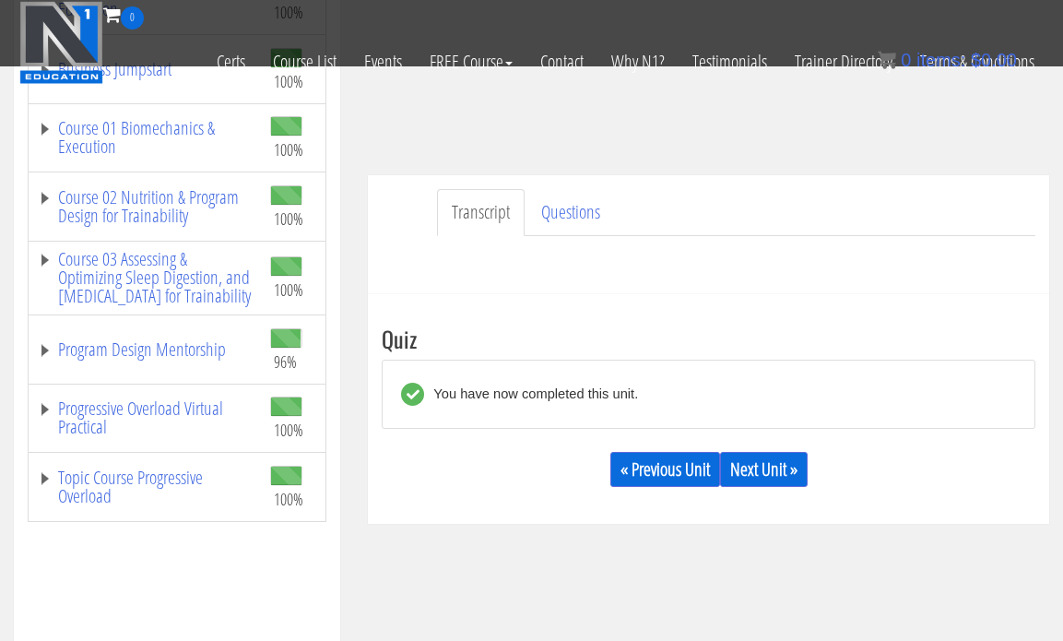
scroll to position [334, 0]
click at [194, 358] on link "Program Design Mentorship" at bounding box center [145, 348] width 214 height 18
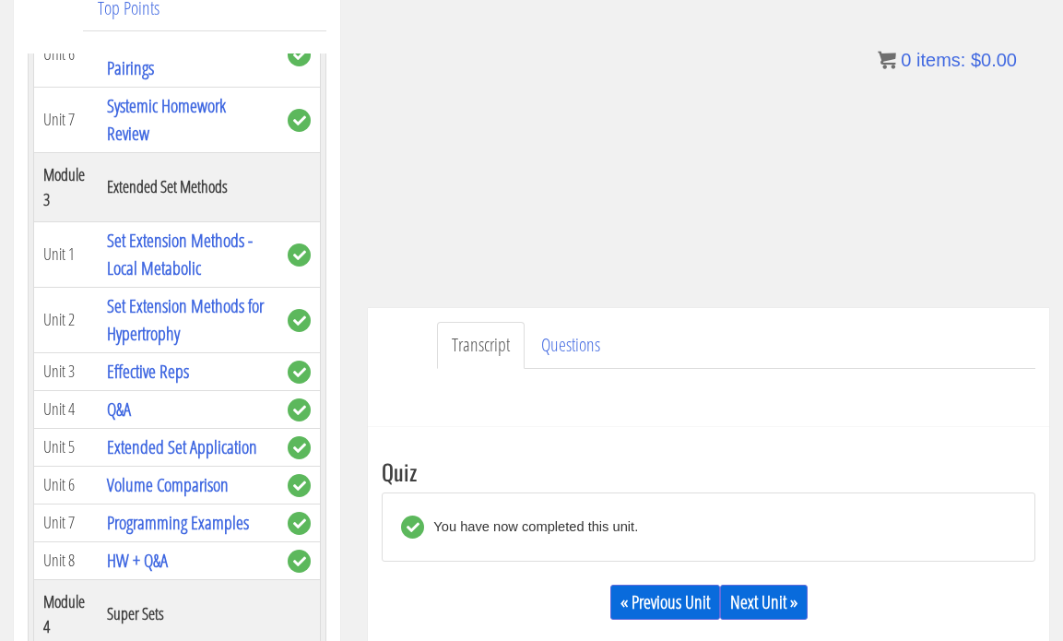
scroll to position [1233, 0]
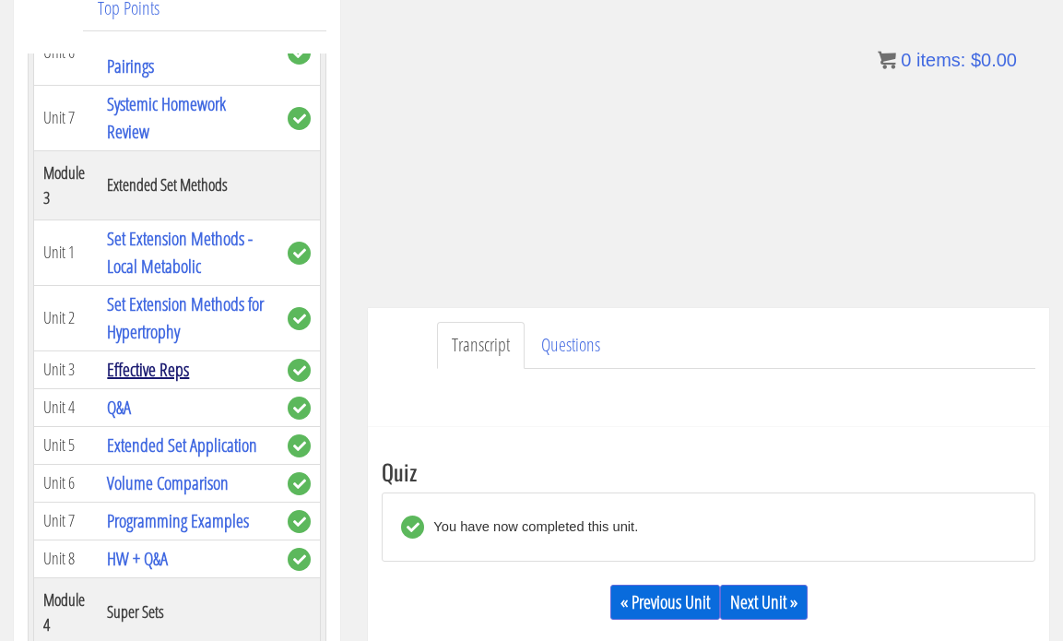
click at [180, 382] on link "Effective Reps" at bounding box center [148, 369] width 82 height 25
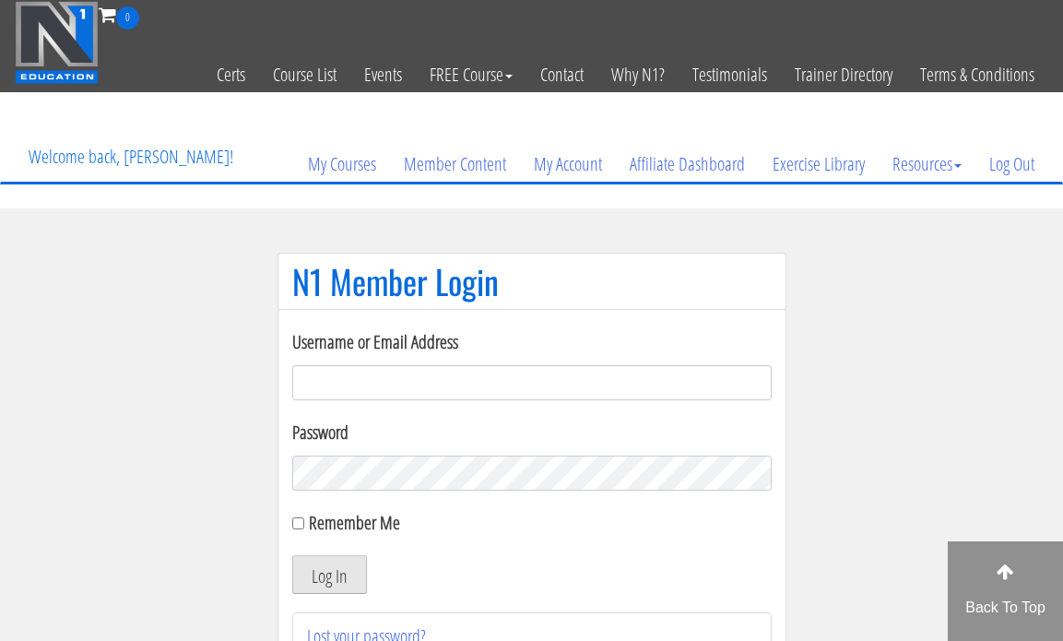
type input "[EMAIL_ADDRESS][DOMAIN_NAME]"
click at [334, 587] on button "Log In" at bounding box center [329, 574] width 75 height 39
